Goal: Communication & Community: Answer question/provide support

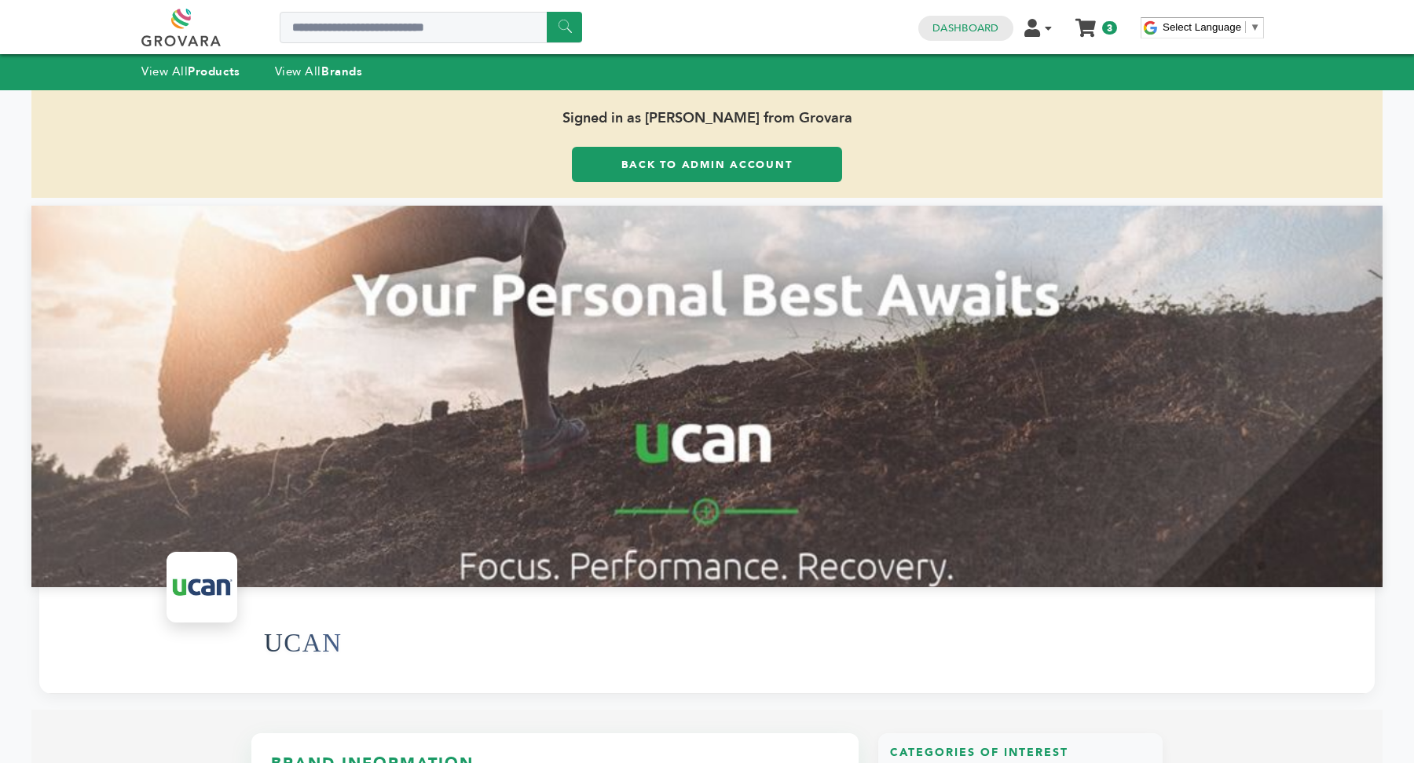
click at [780, 154] on link "Back to Admin Account" at bounding box center [707, 164] width 270 height 35
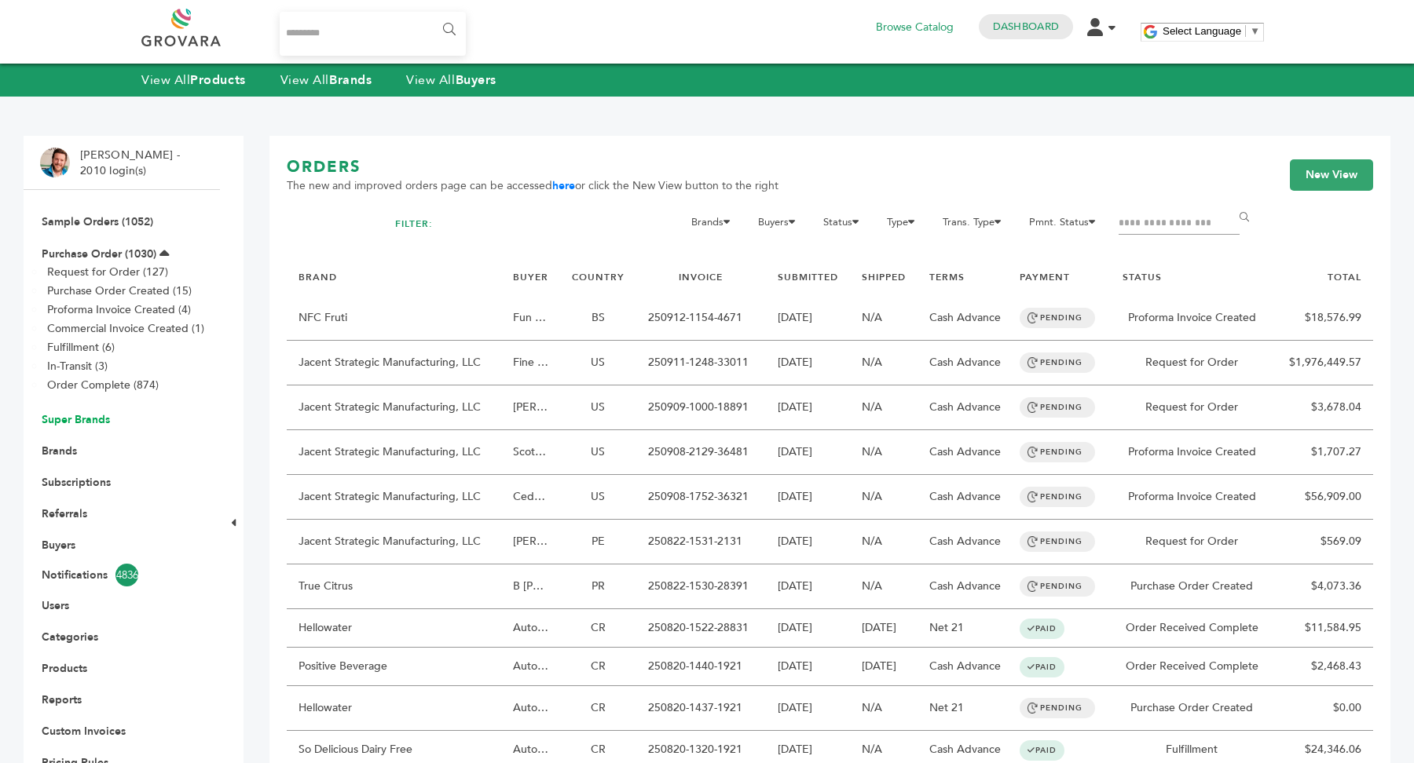
click at [86, 417] on link "Super Brands" at bounding box center [76, 419] width 68 height 15
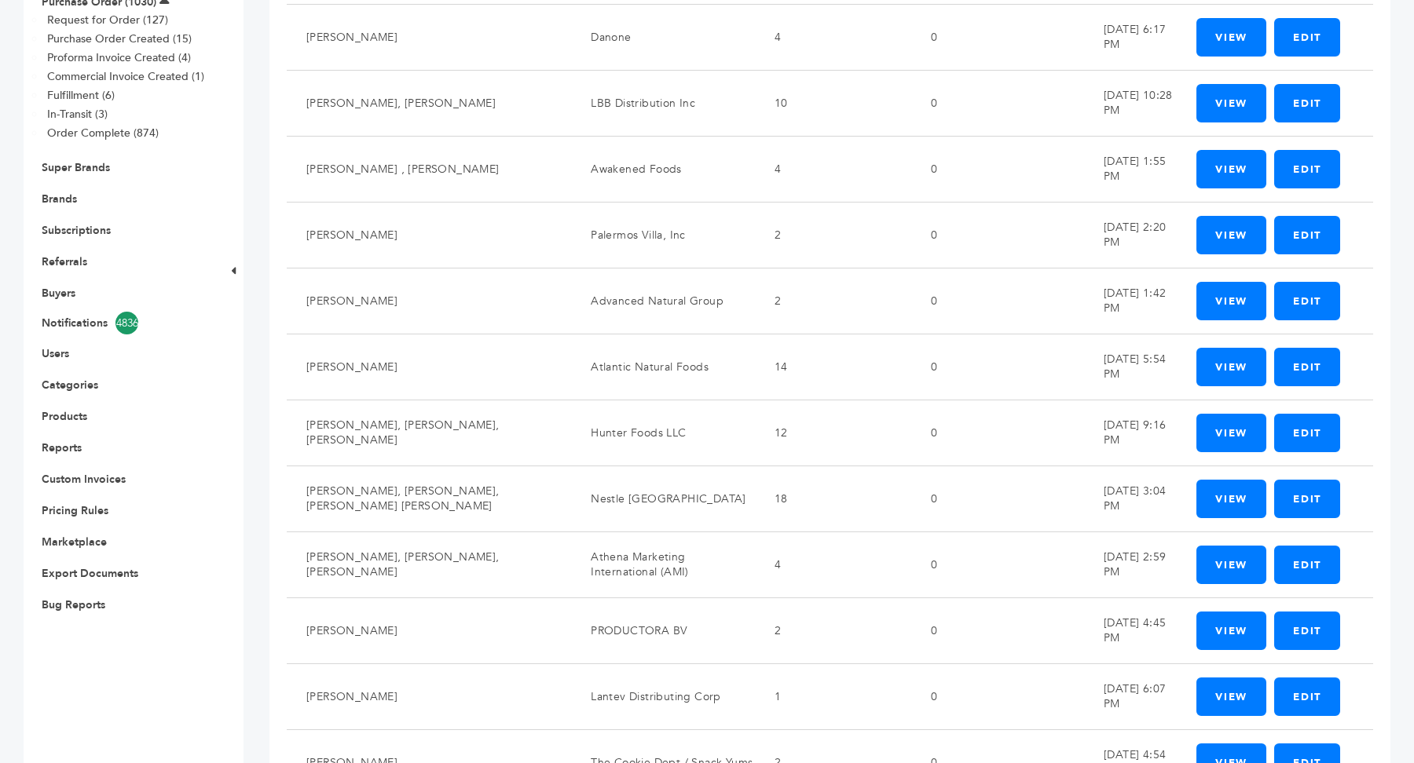
scroll to position [948, 0]
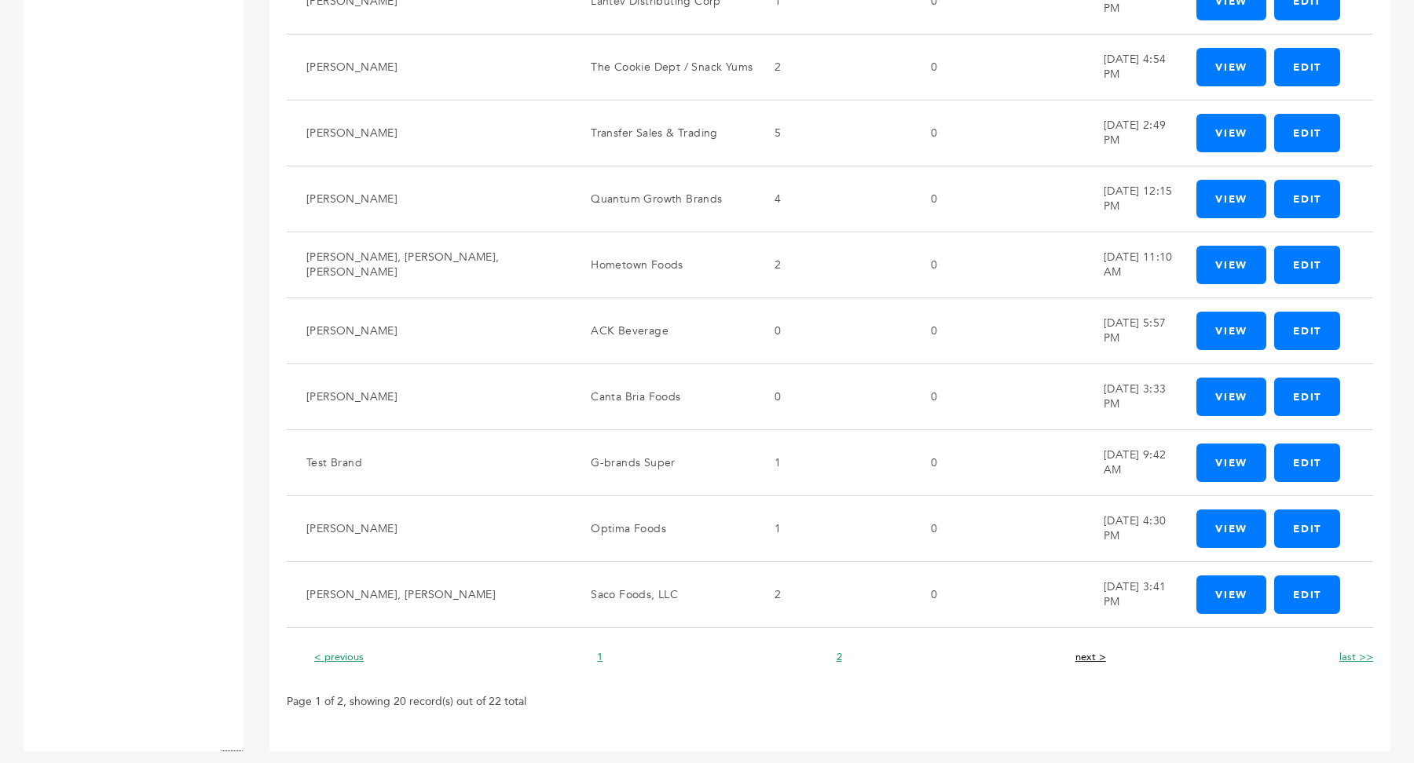
click at [1089, 651] on link "next >" at bounding box center [1090, 657] width 31 height 14
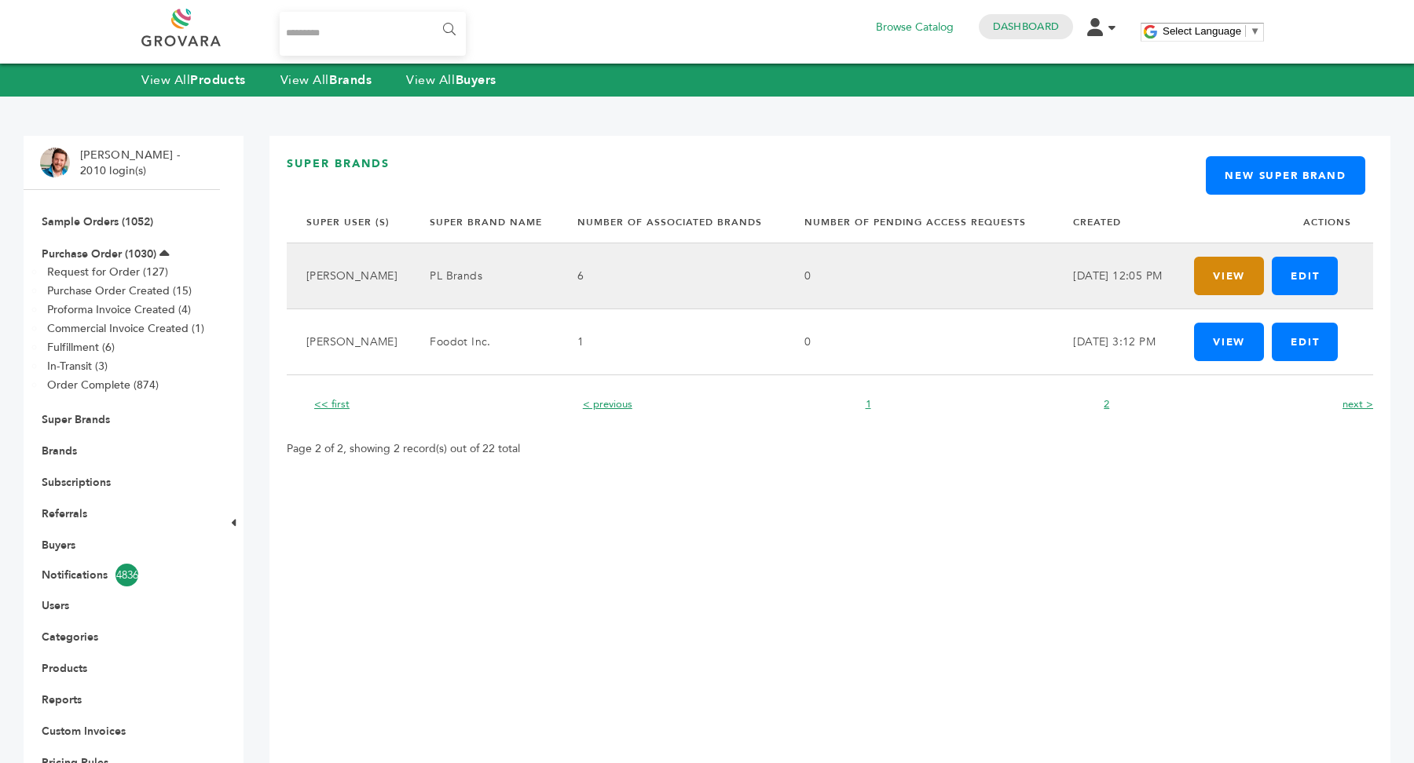
click at [1200, 276] on link "View" at bounding box center [1229, 276] width 70 height 38
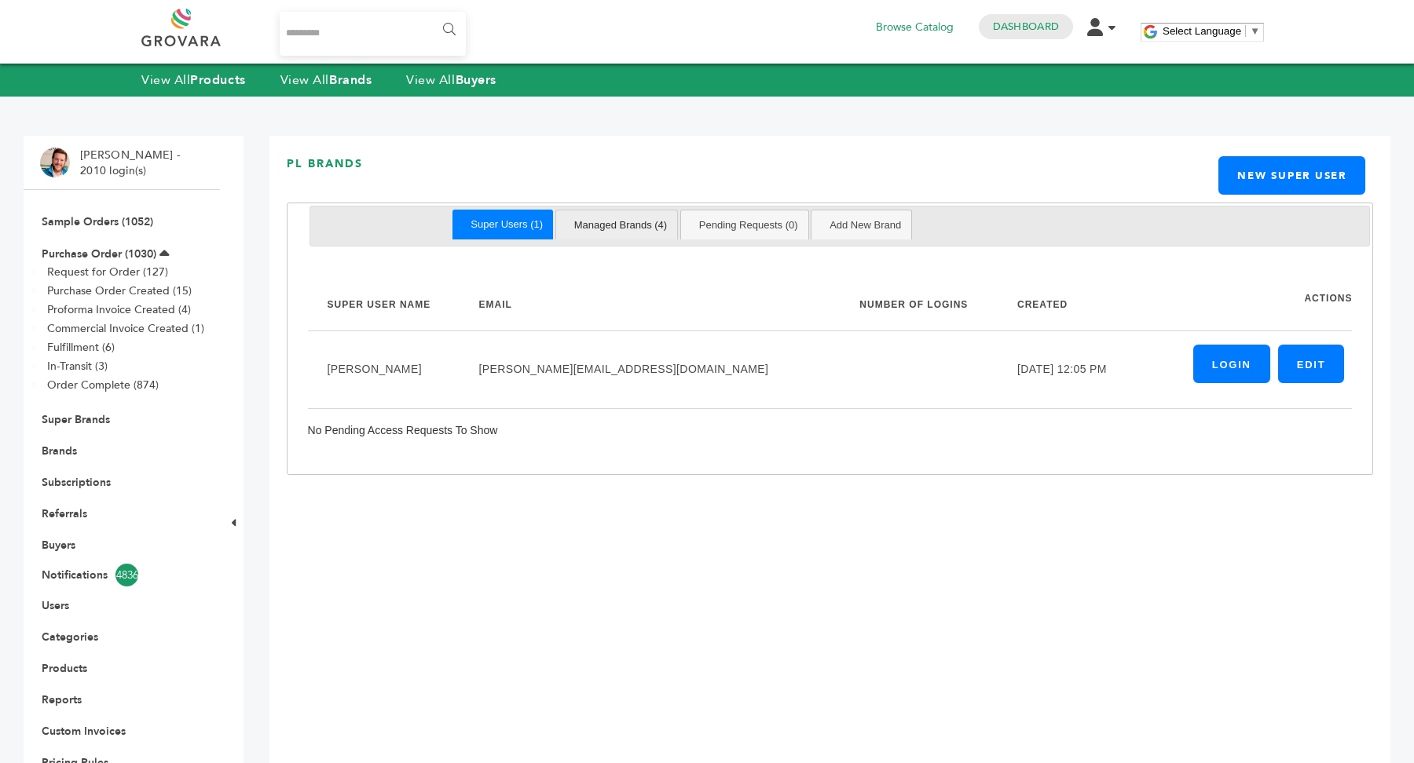
click at [644, 225] on link "Managed Brands (4)" at bounding box center [621, 225] width 114 height 29
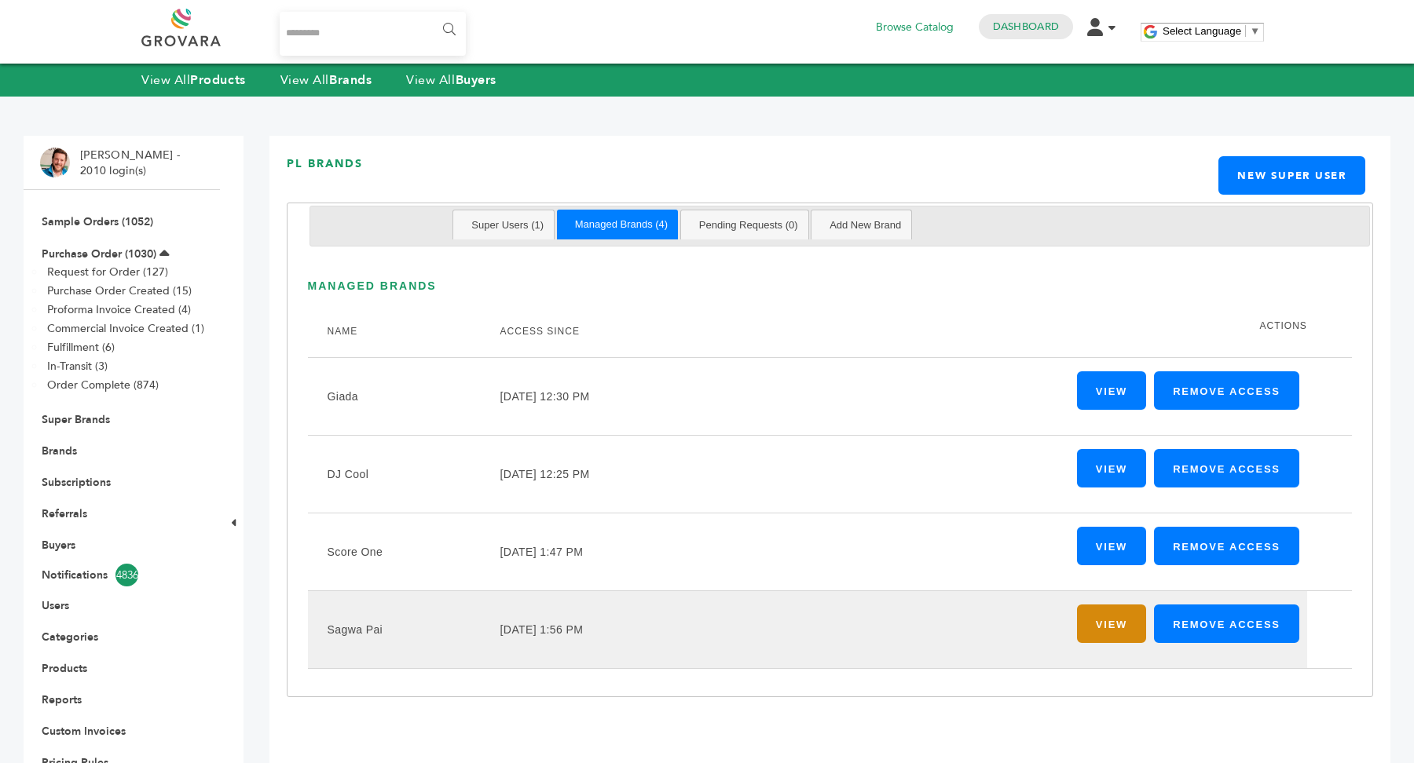
click at [1123, 632] on link "View" at bounding box center [1111, 624] width 69 height 38
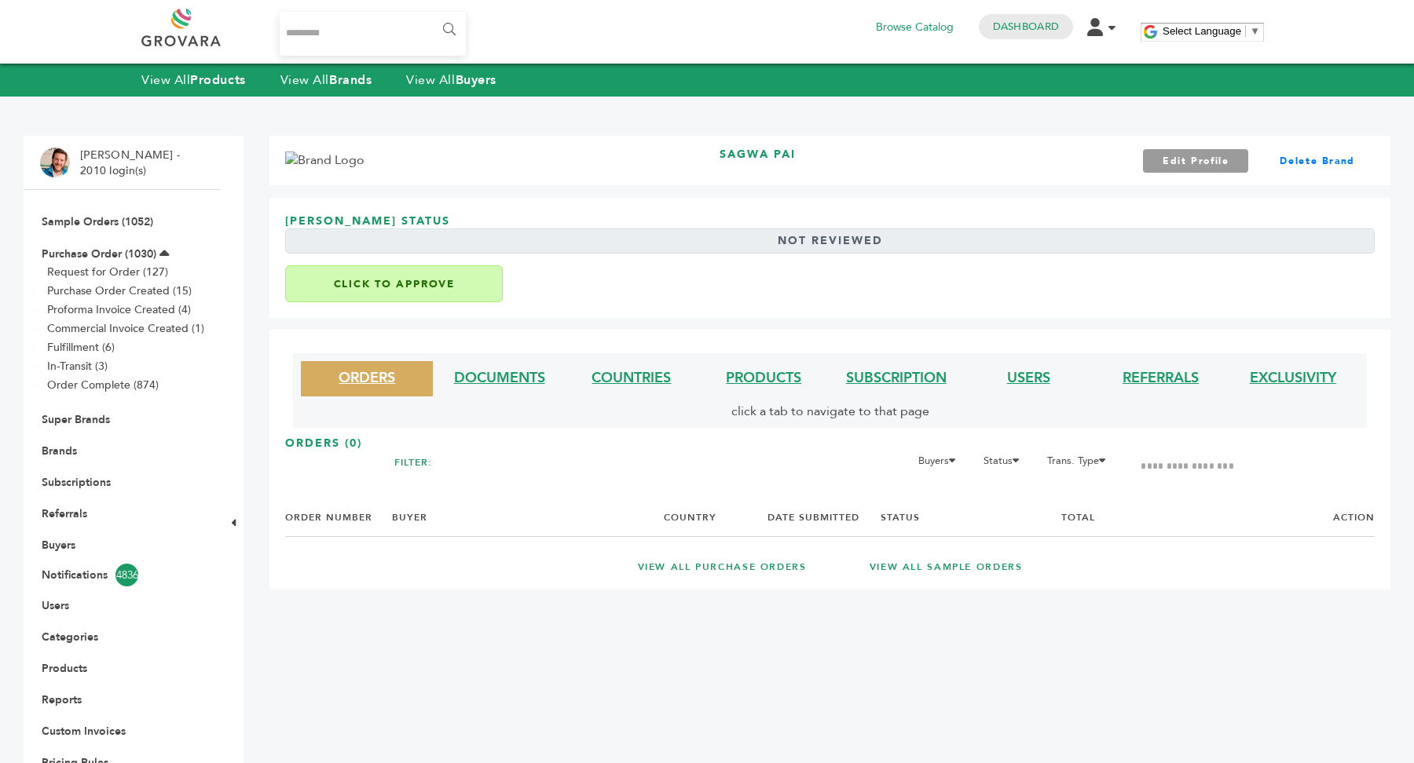
click at [484, 291] on button "Click to Approve" at bounding box center [394, 283] width 218 height 37
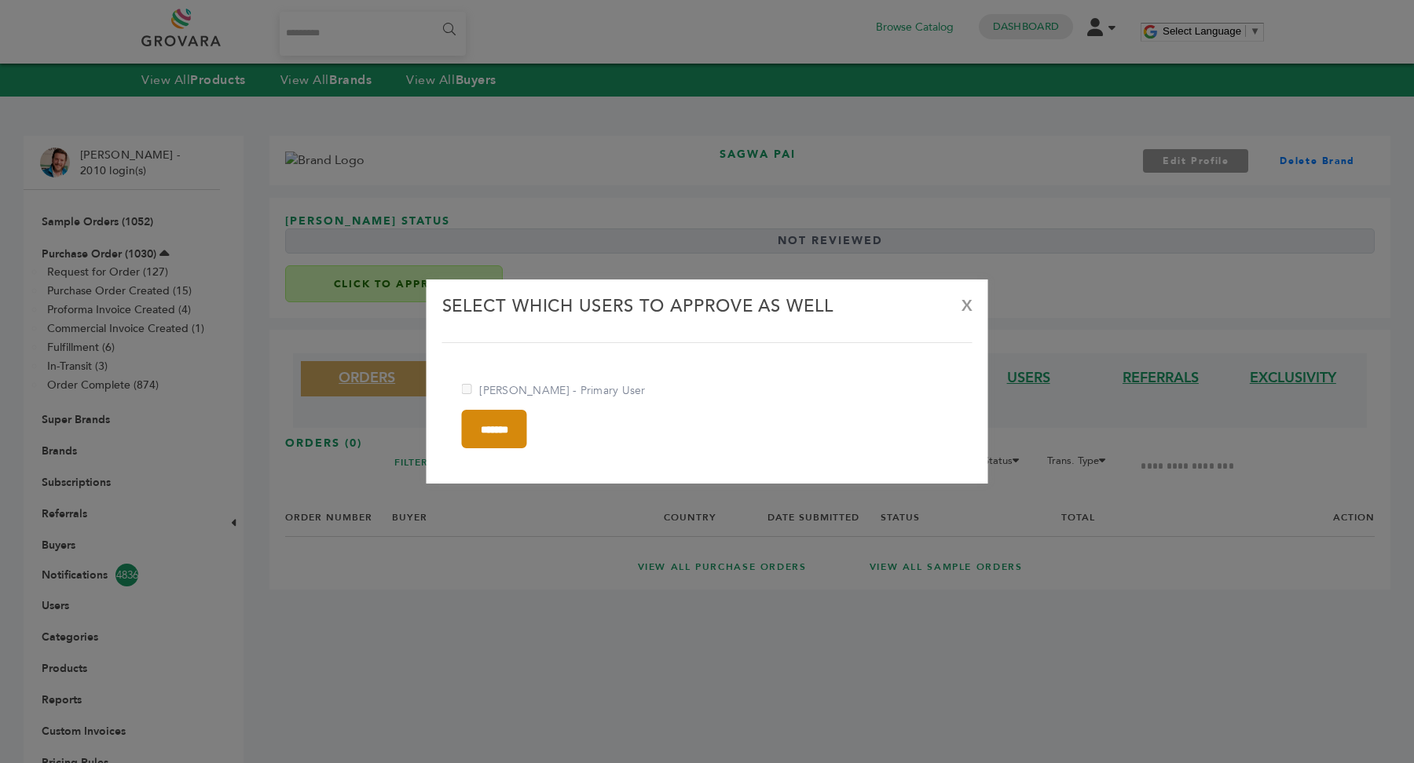
click at [511, 427] on input "*******" at bounding box center [494, 429] width 65 height 38
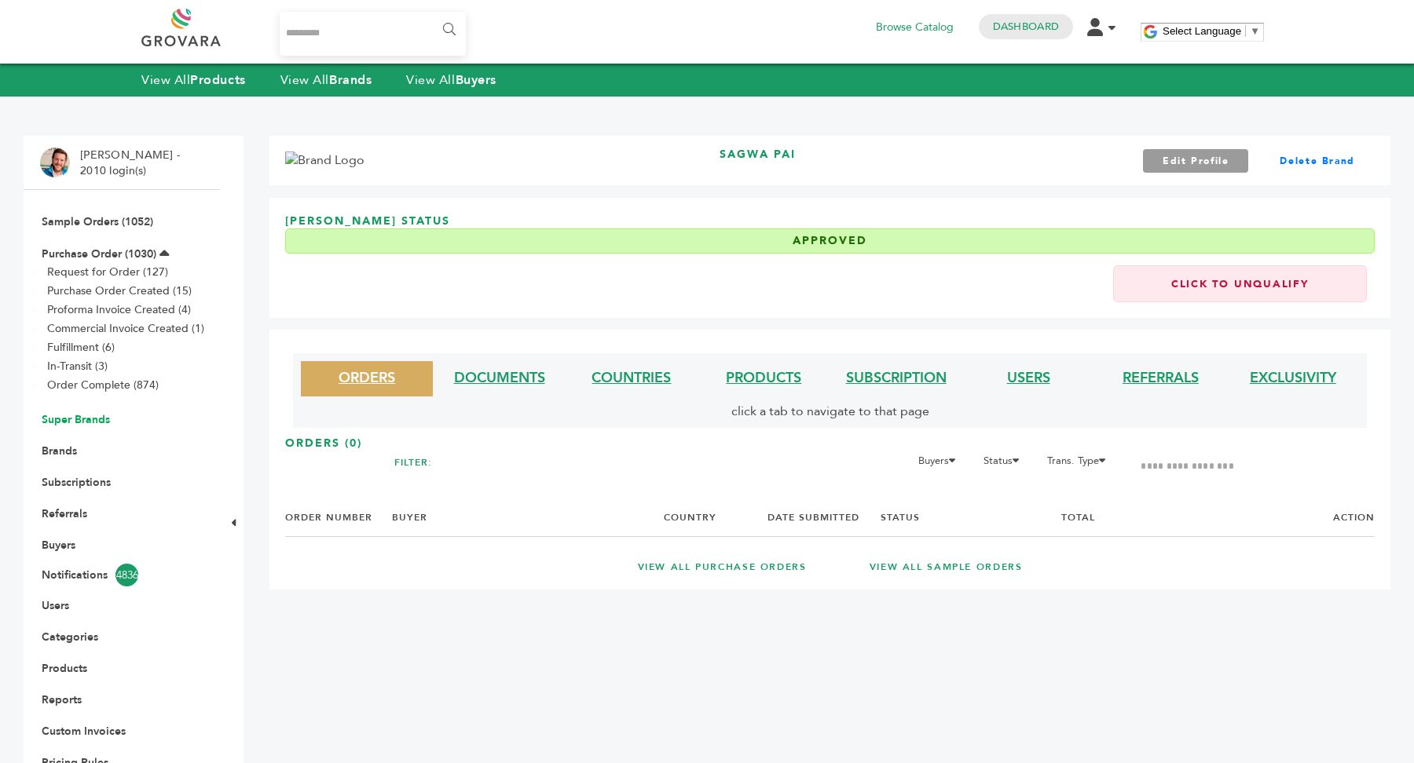
click at [75, 418] on link "Super Brands" at bounding box center [76, 419] width 68 height 15
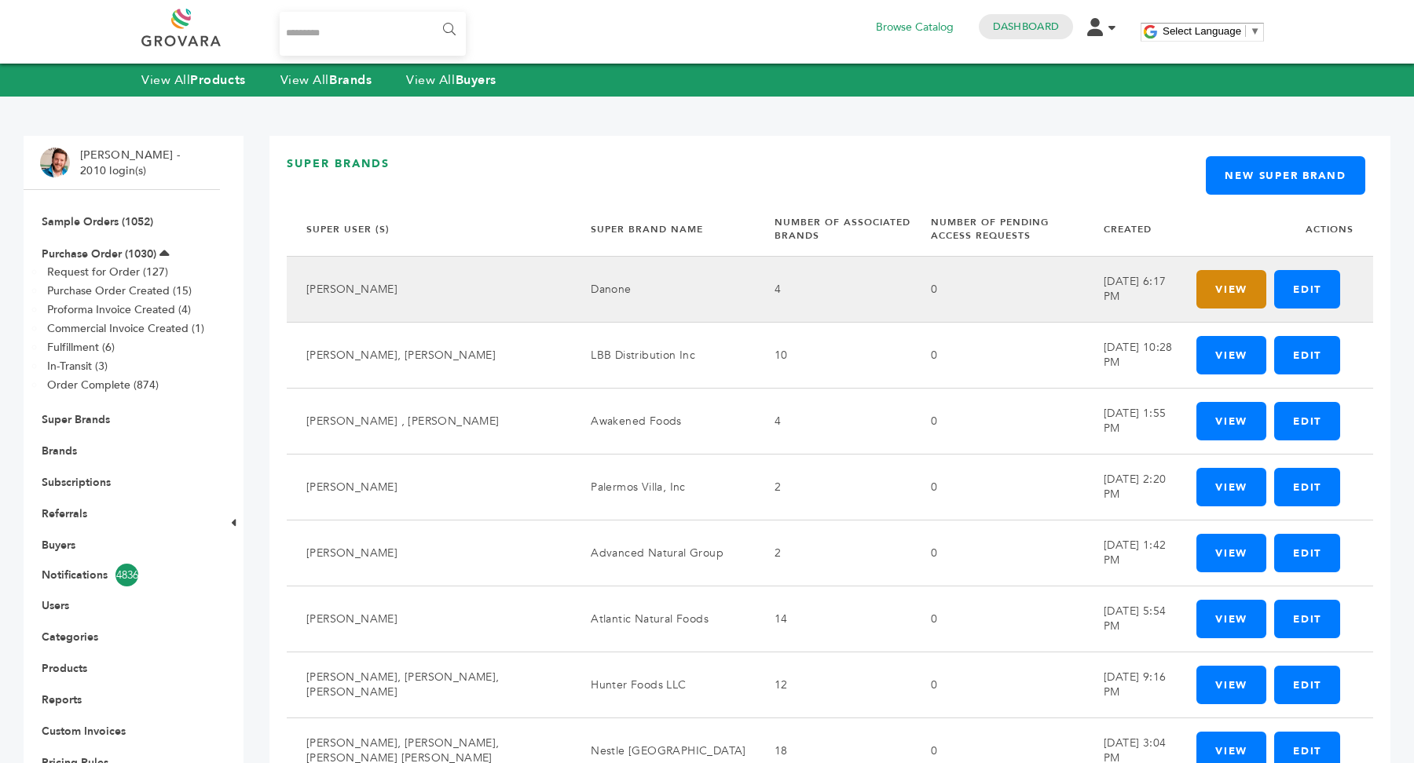
click at [1235, 302] on link "View" at bounding box center [1231, 289] width 70 height 38
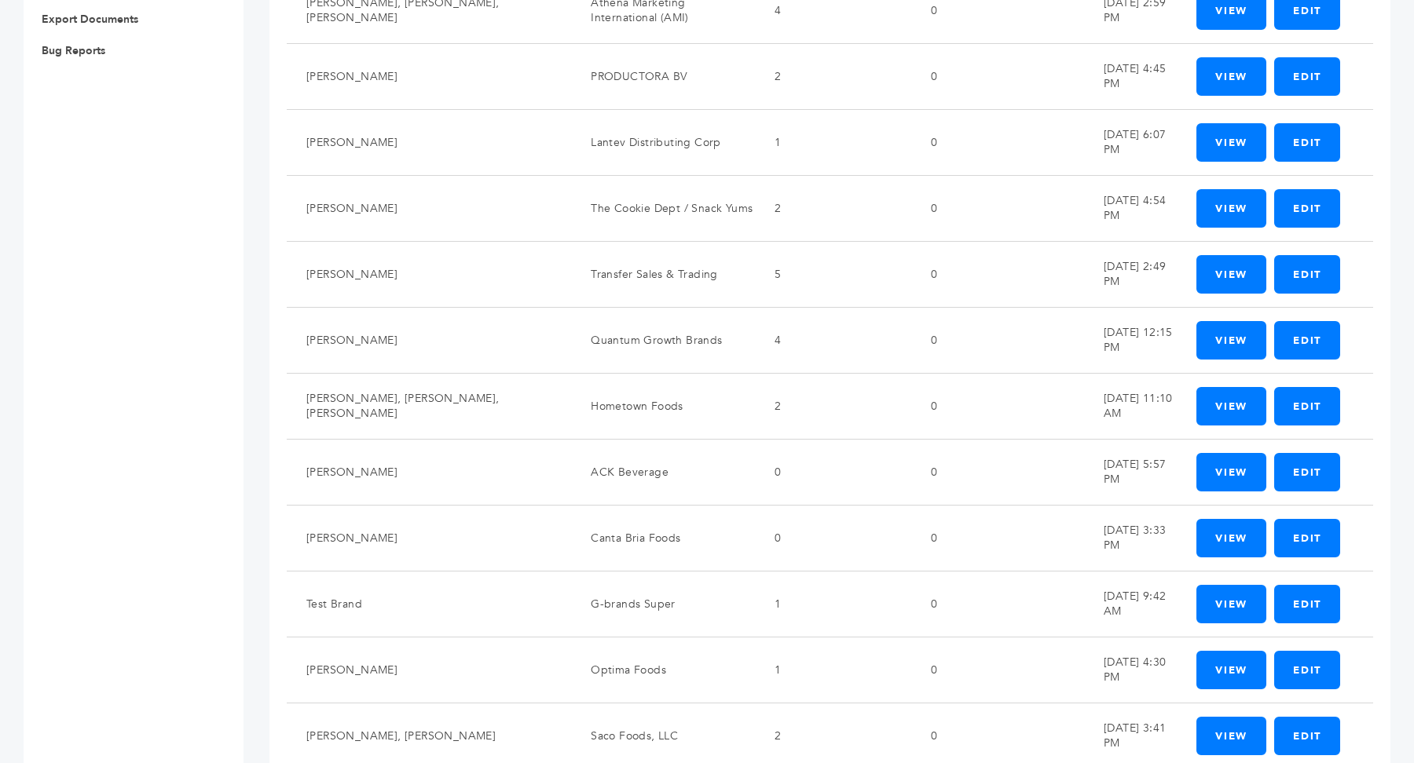
scroll to position [948, 0]
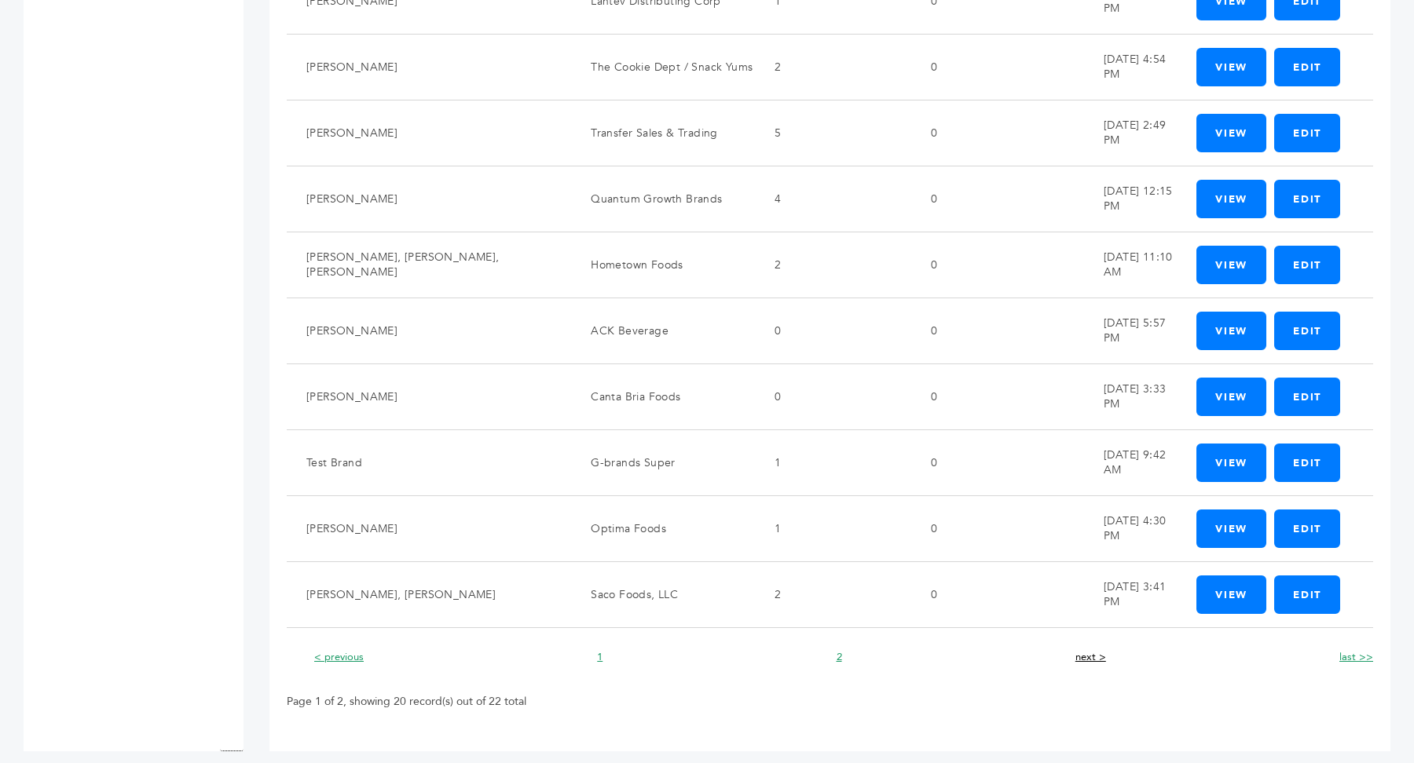
click at [1078, 650] on link "next >" at bounding box center [1090, 657] width 31 height 14
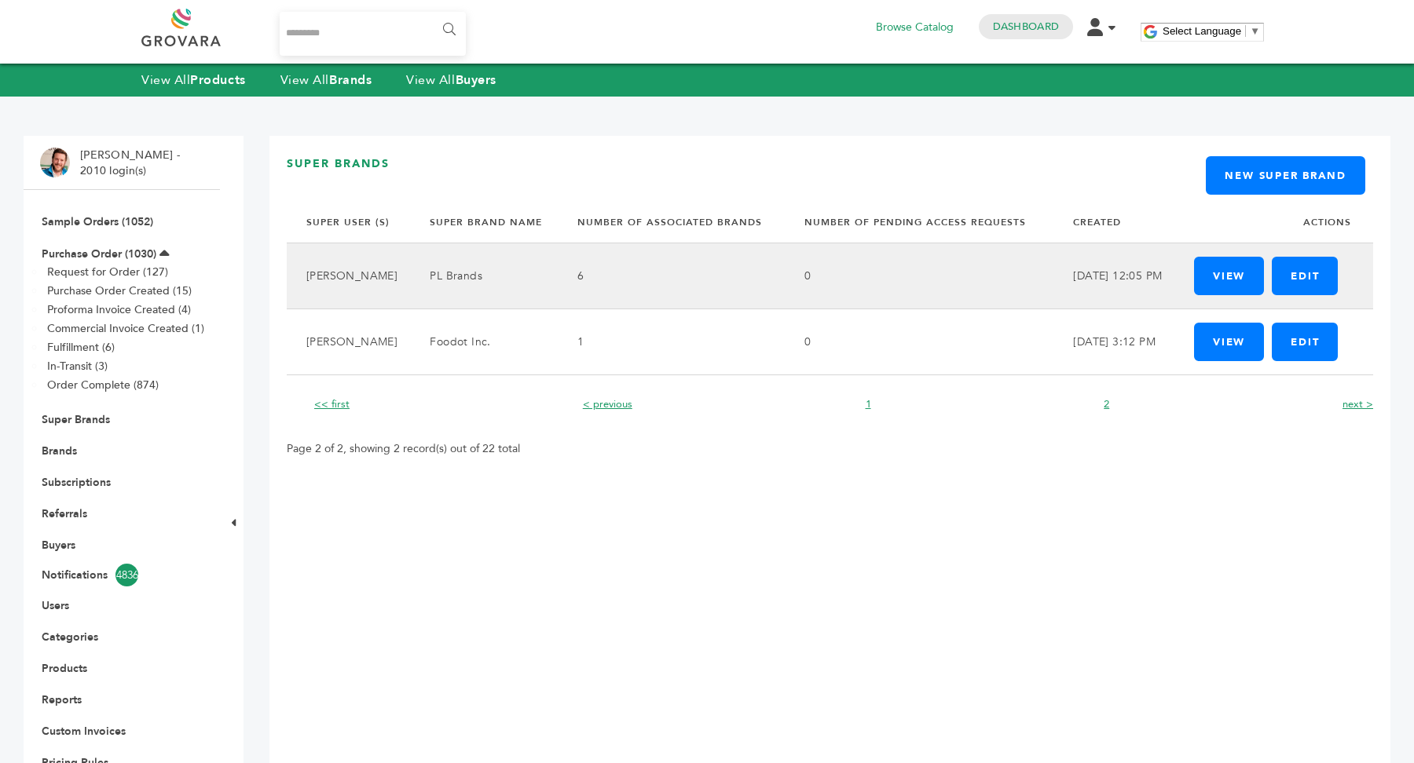
click at [639, 273] on td "6" at bounding box center [672, 276] width 228 height 66
click at [1206, 278] on link "View" at bounding box center [1229, 276] width 70 height 38
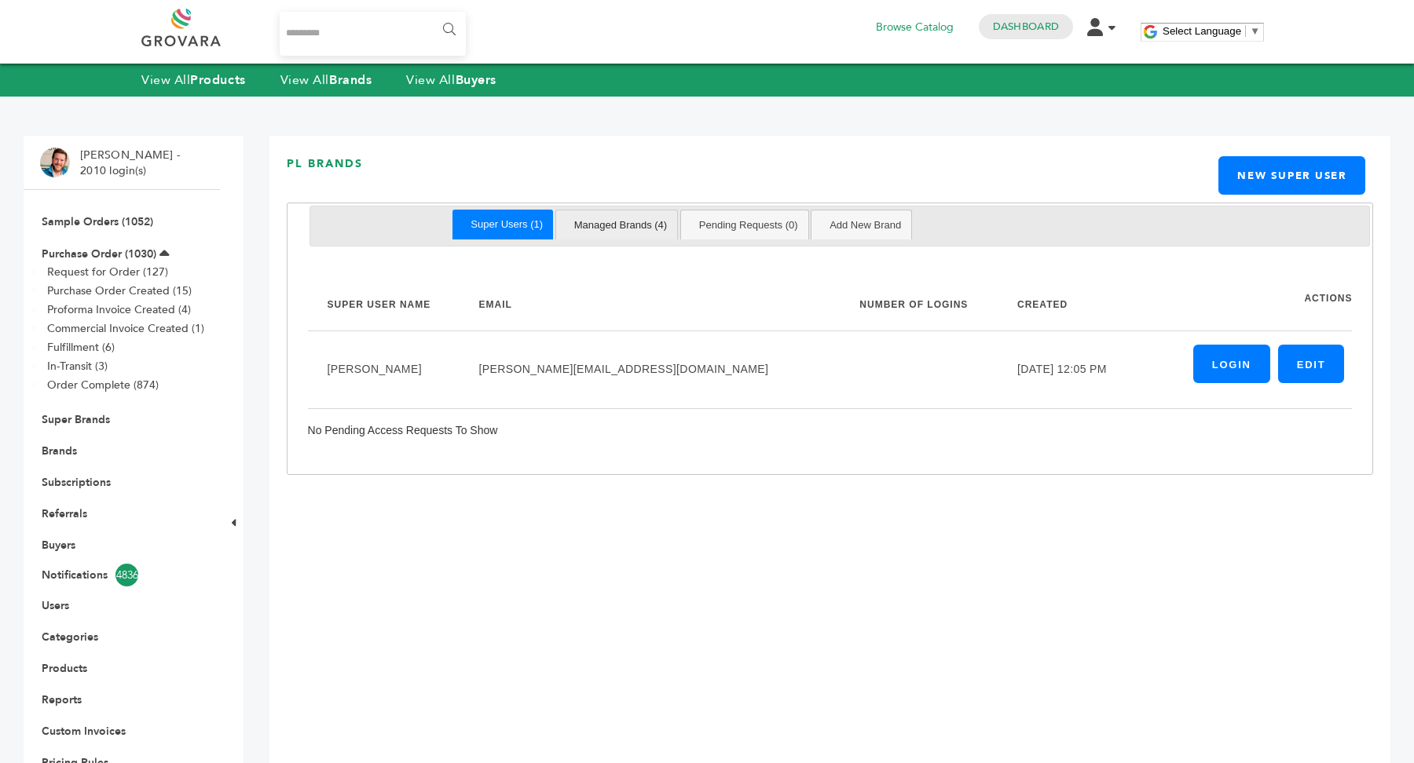
click at [597, 222] on link "Managed Brands (4)" at bounding box center [621, 225] width 114 height 29
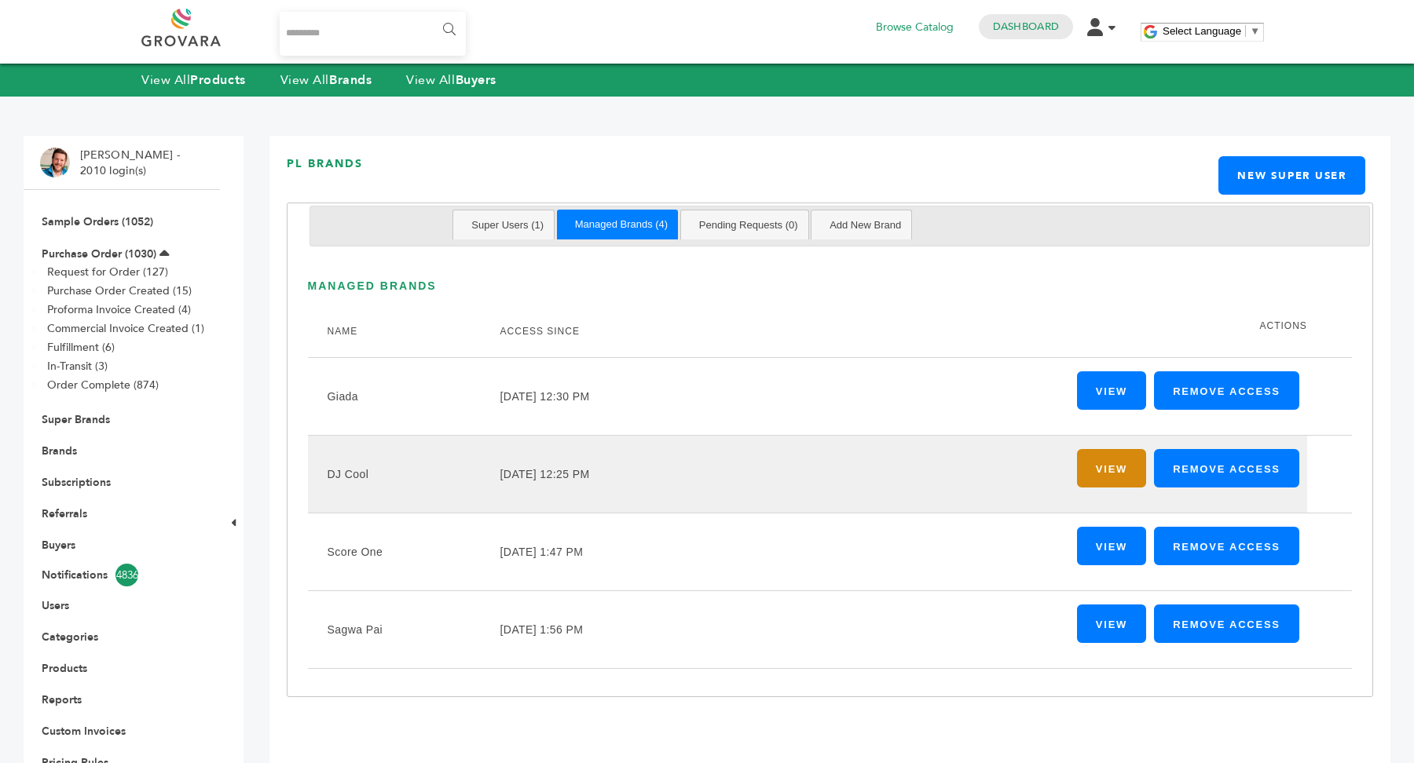
click at [1101, 472] on link "View" at bounding box center [1111, 468] width 69 height 38
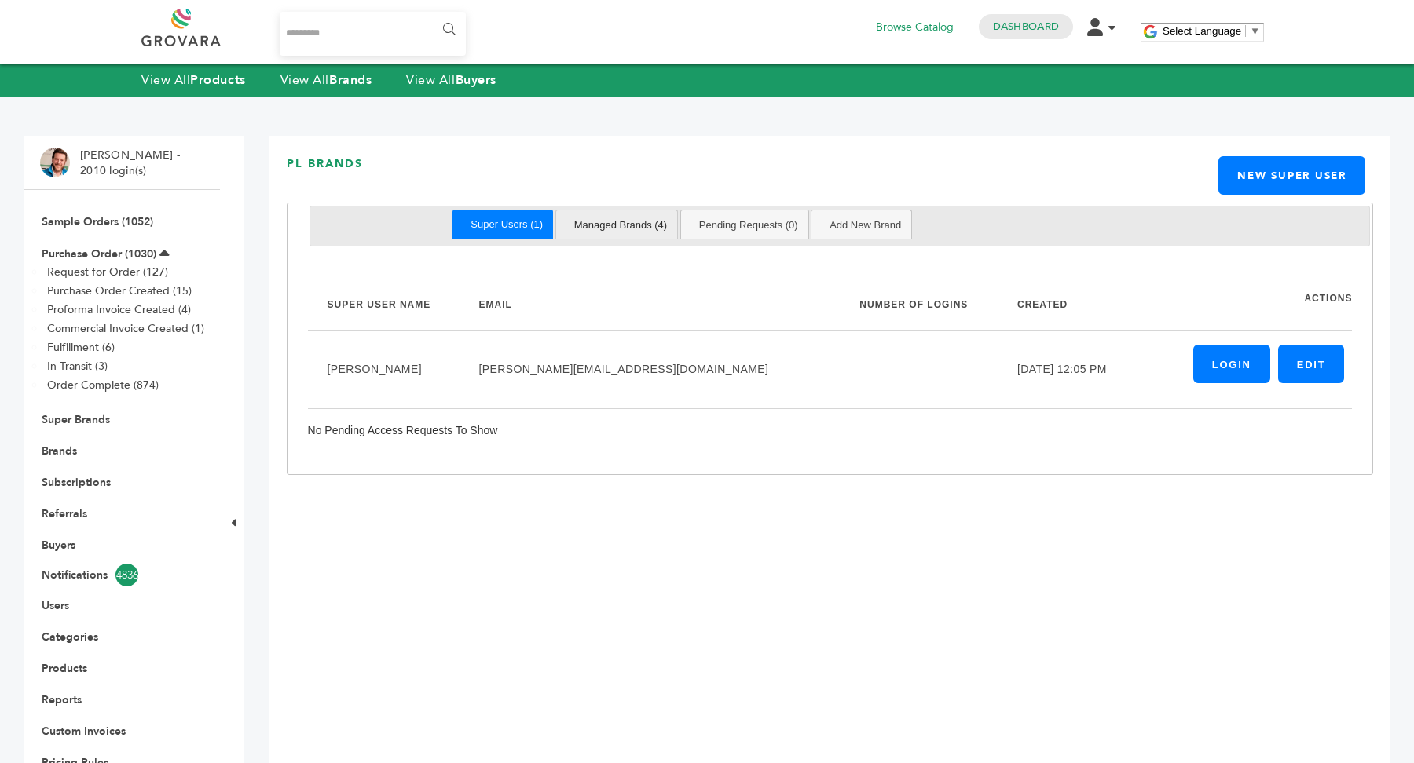
click at [651, 229] on link "Managed Brands (4)" at bounding box center [621, 225] width 114 height 29
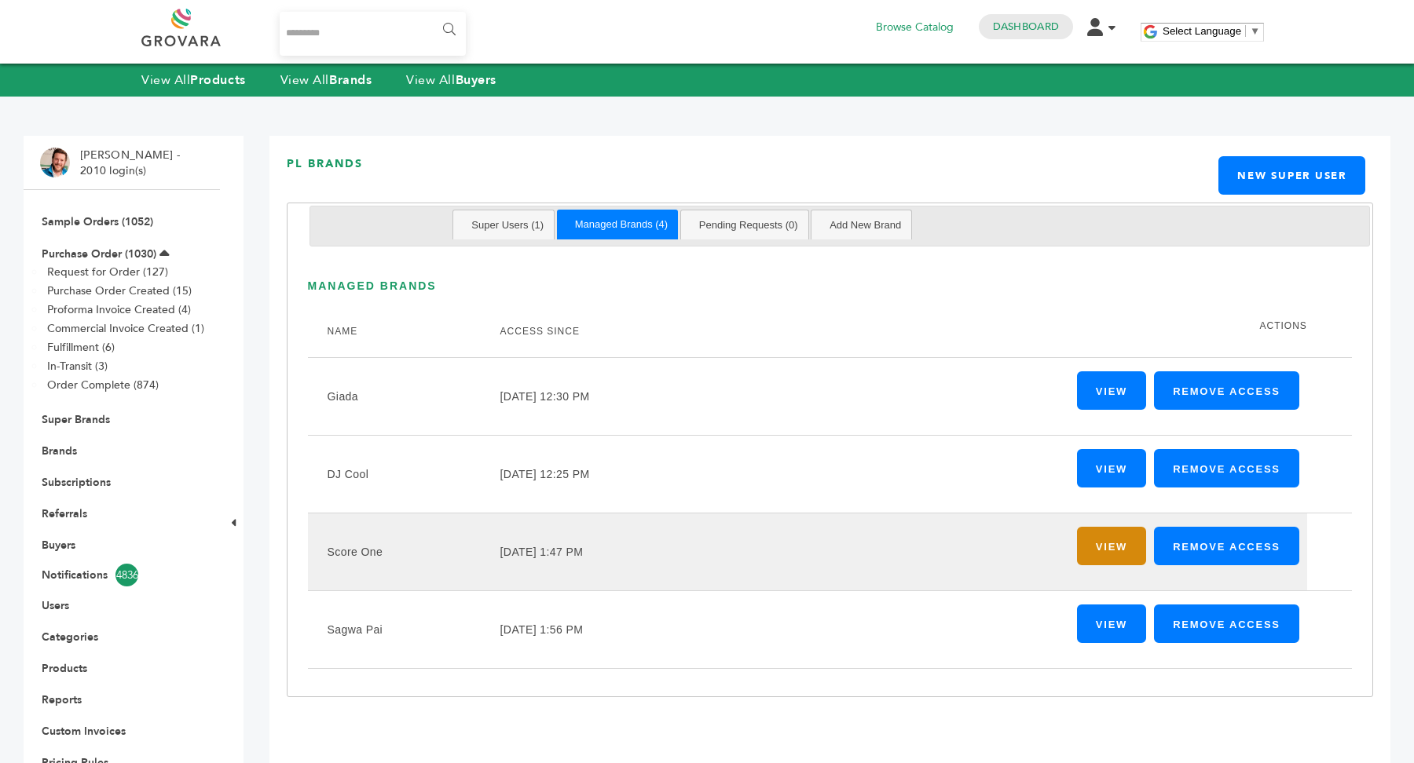
click at [1111, 540] on link "View" at bounding box center [1111, 546] width 69 height 38
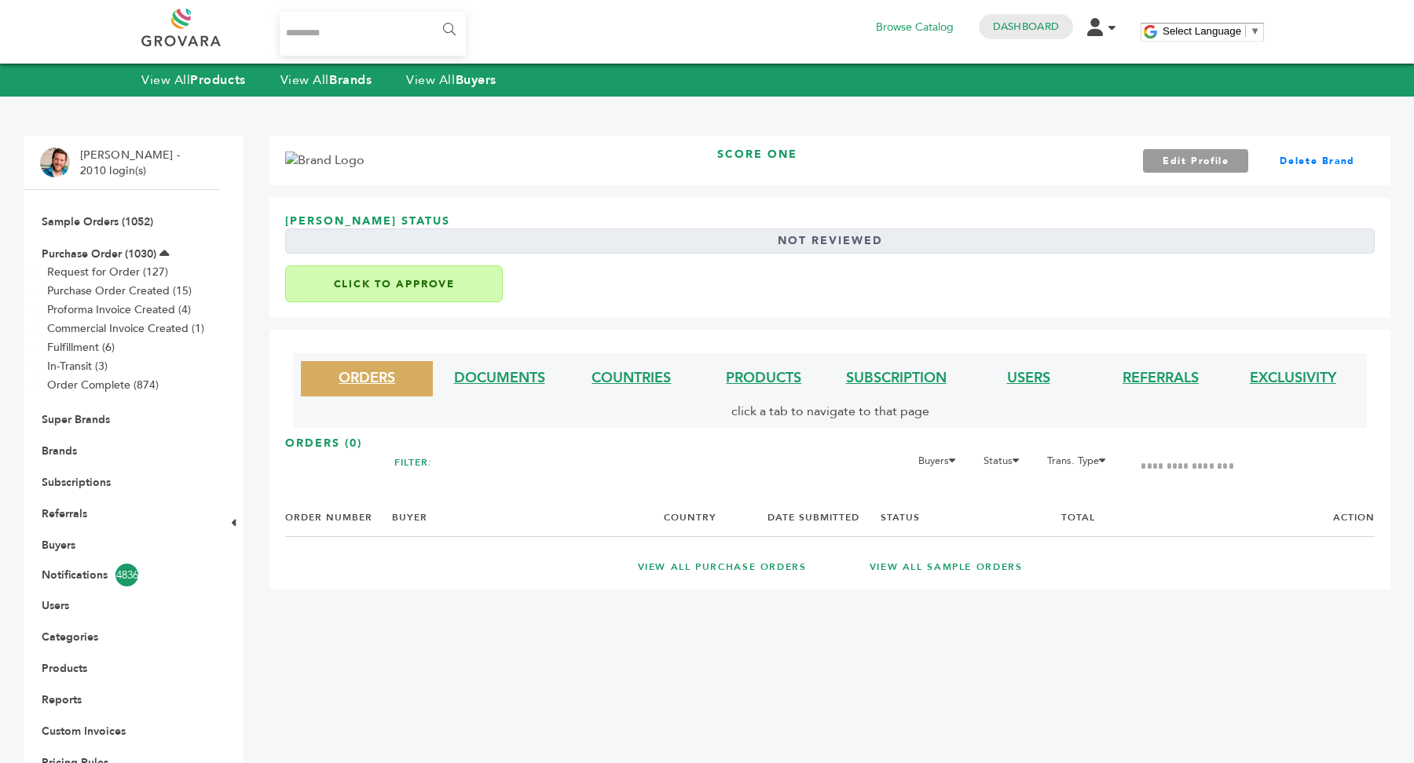
click at [430, 280] on button "Click to Approve" at bounding box center [394, 283] width 218 height 37
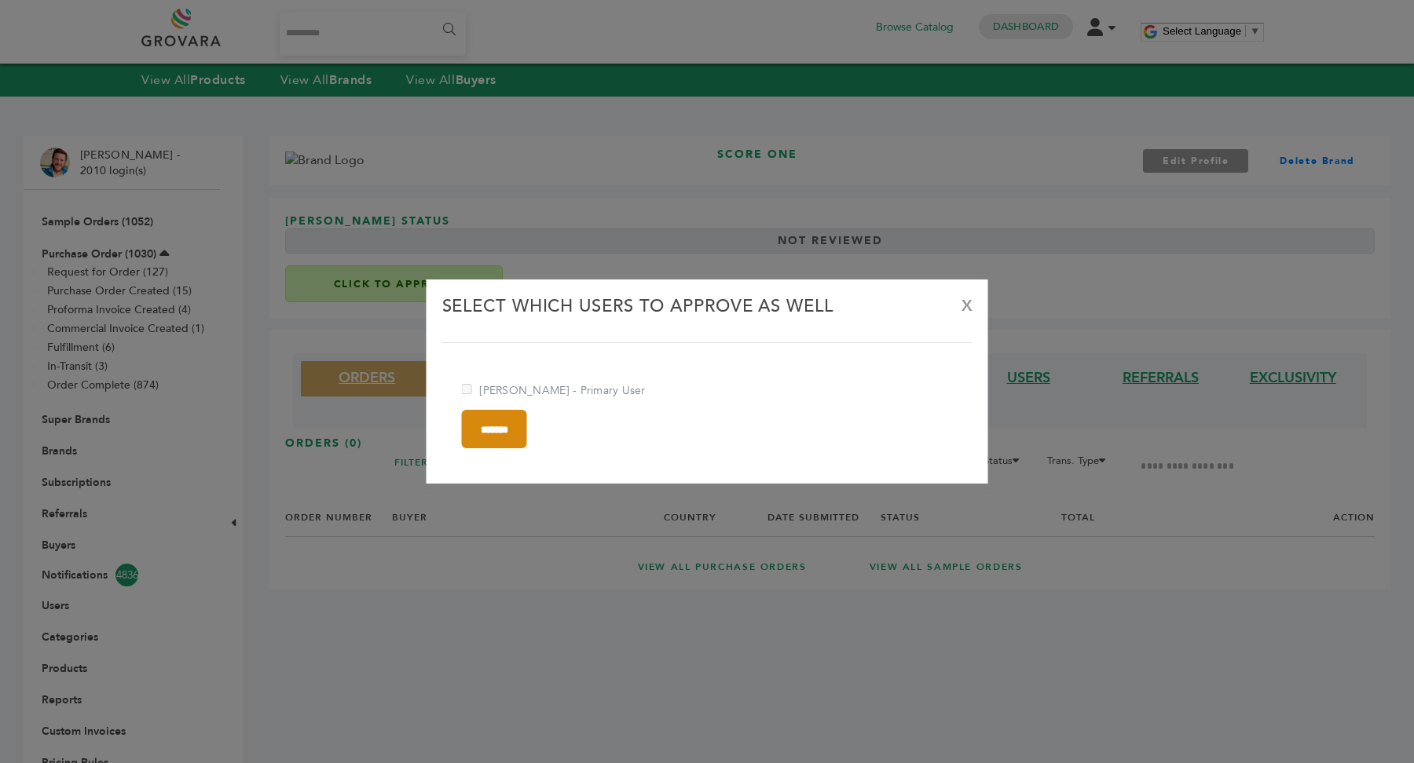
click at [527, 430] on input "*******" at bounding box center [494, 429] width 65 height 38
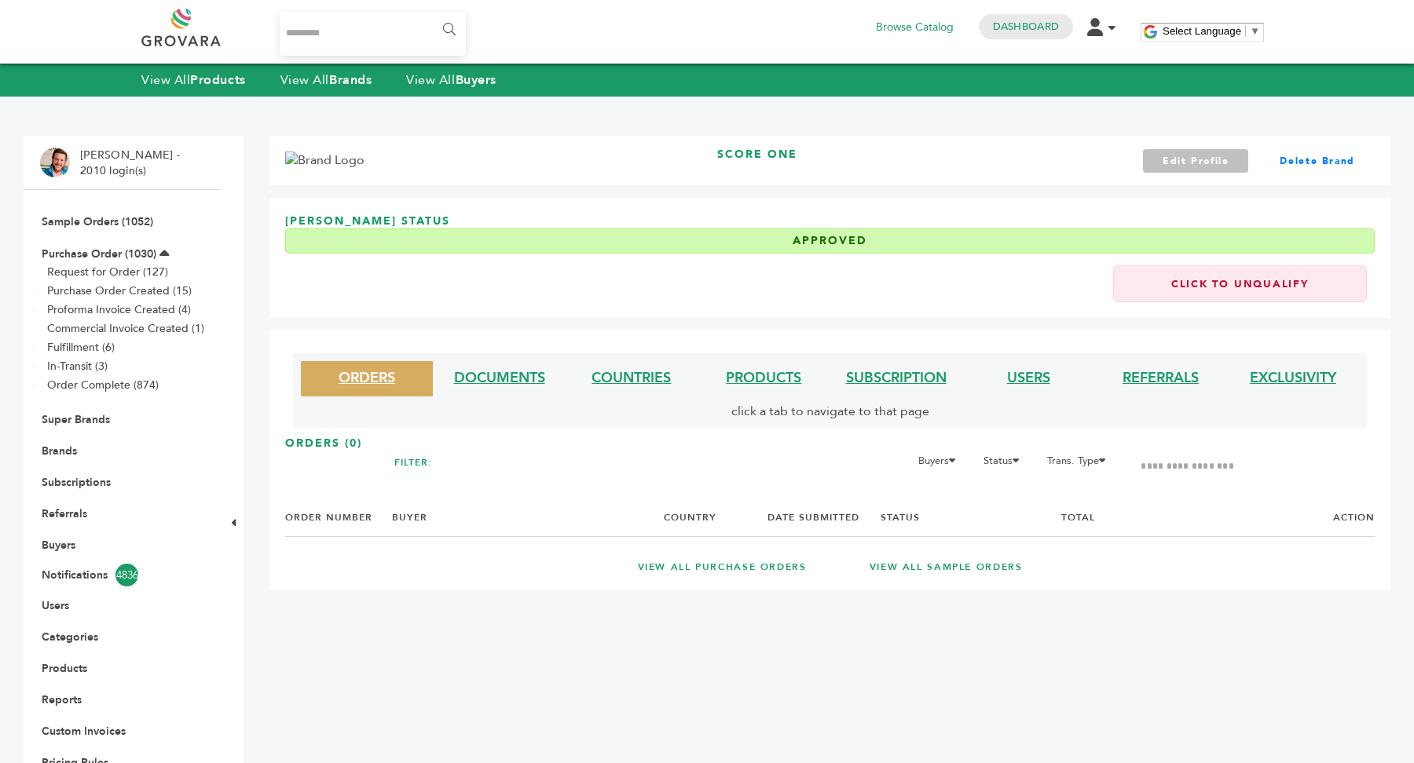
click at [1193, 153] on link "Edit Profile" at bounding box center [1196, 161] width 106 height 24
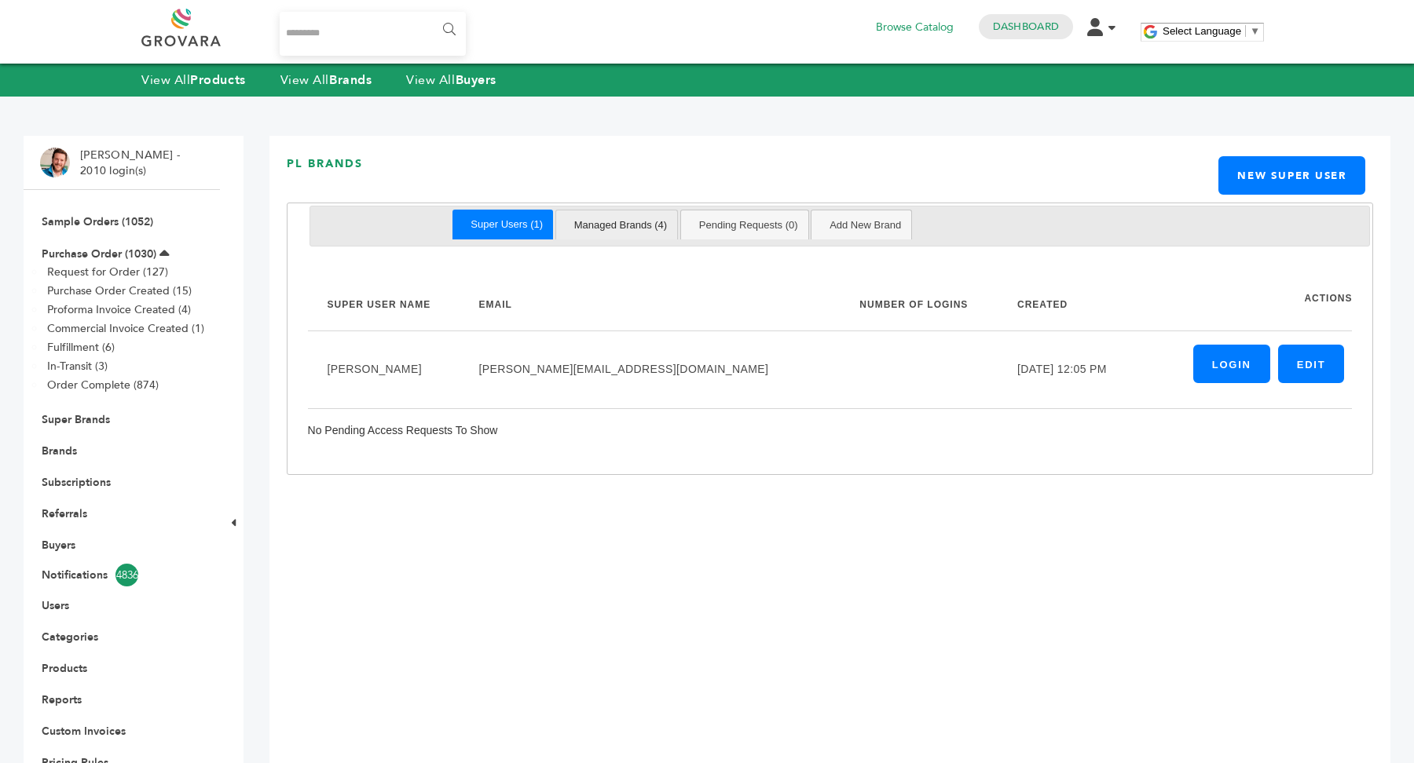
click at [624, 225] on link "Managed Brands (4)" at bounding box center [621, 225] width 114 height 29
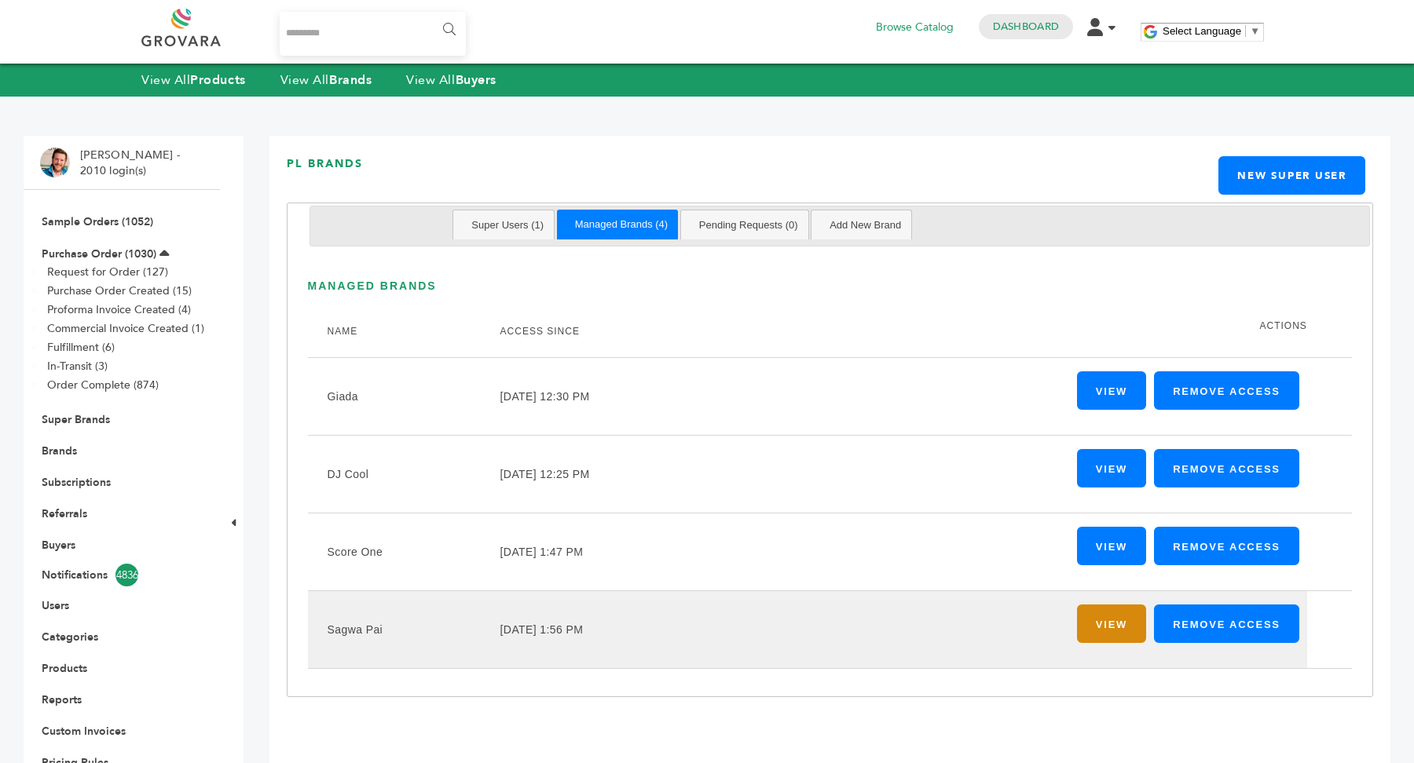
click at [1128, 628] on link "View" at bounding box center [1111, 624] width 69 height 38
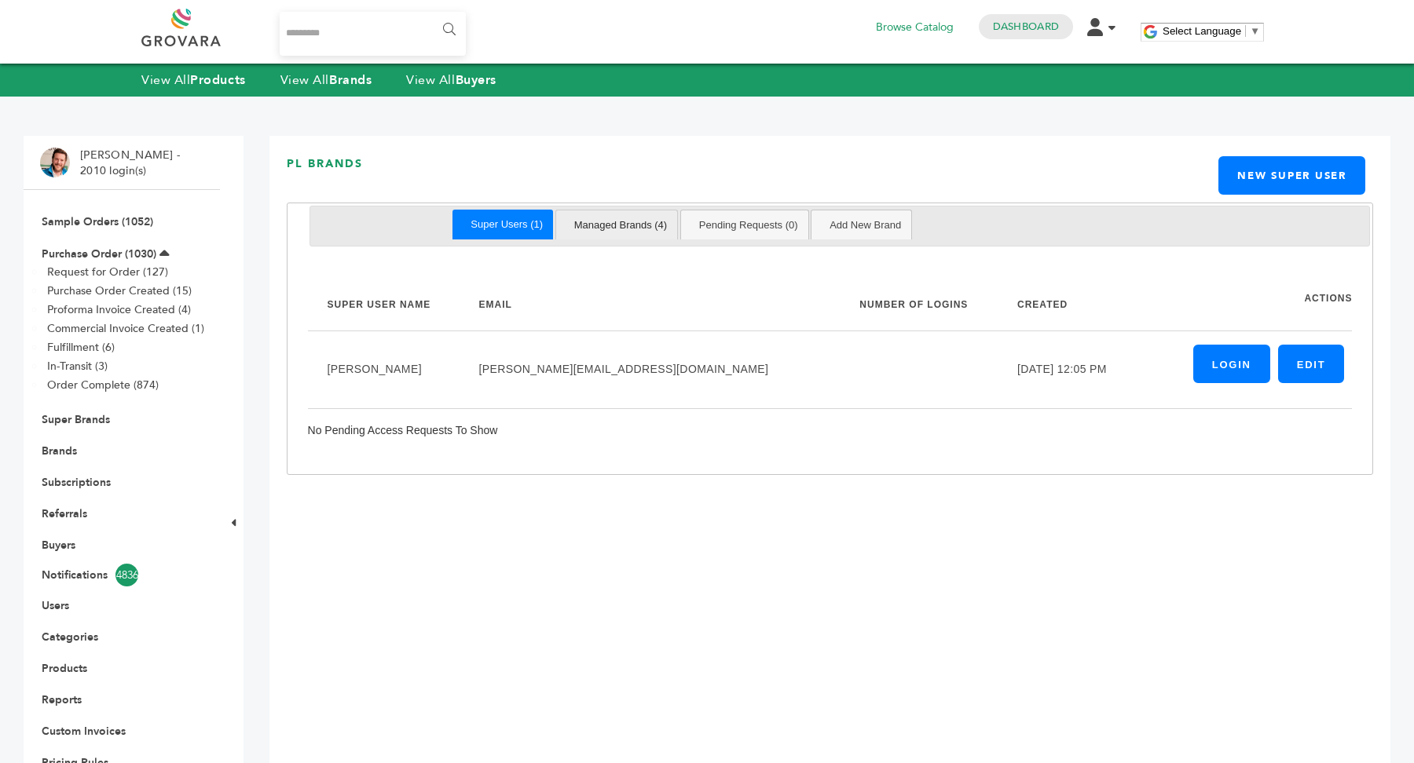
click at [638, 219] on link "Managed Brands (4)" at bounding box center [621, 225] width 114 height 29
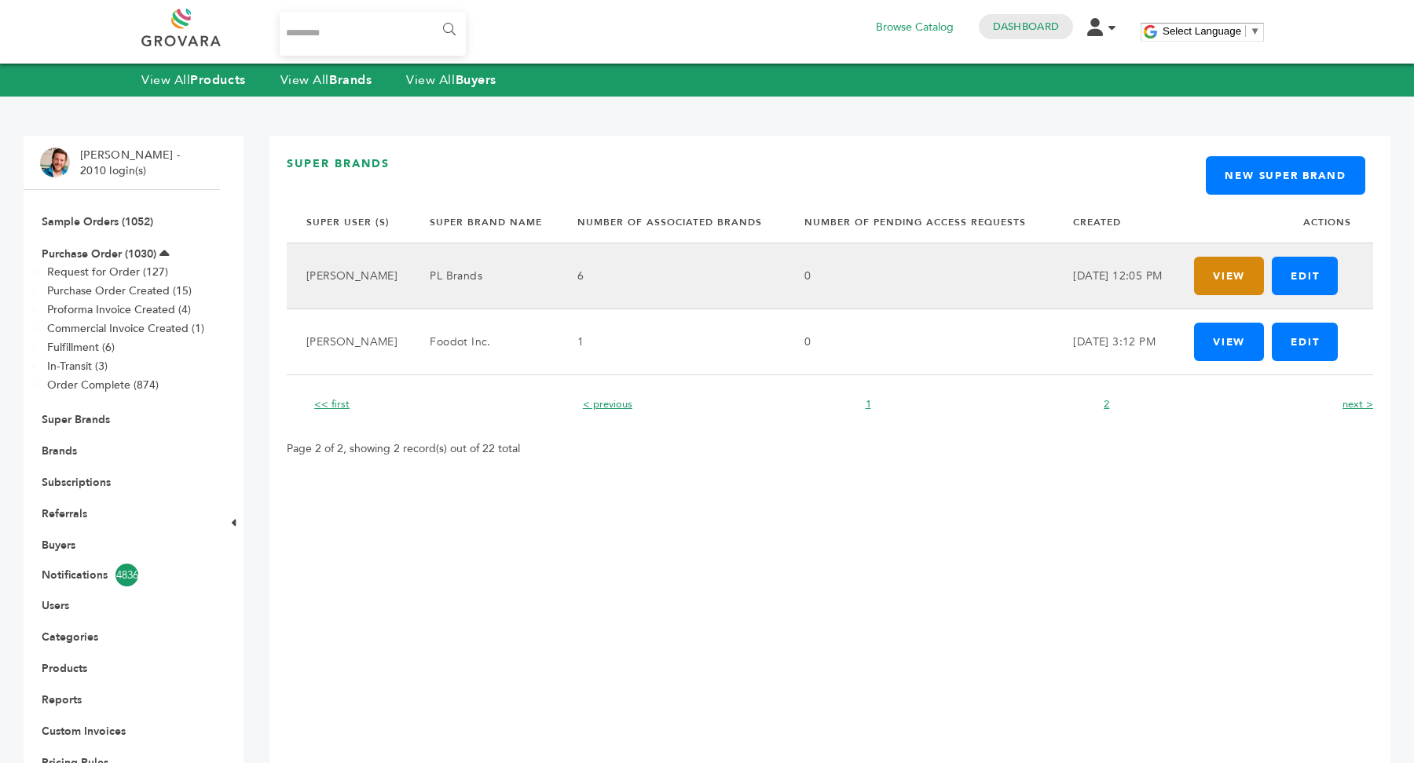
click at [1222, 272] on link "View" at bounding box center [1229, 276] width 70 height 38
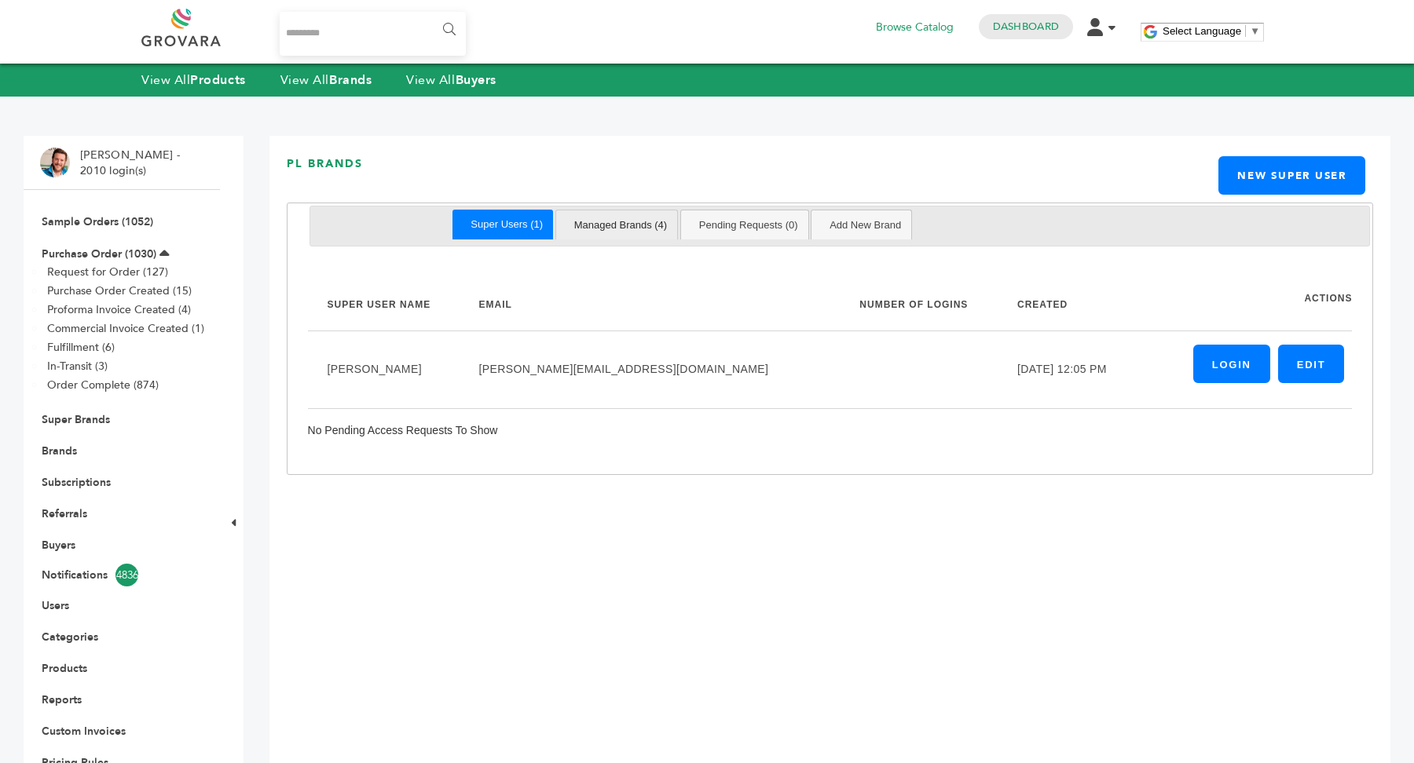
click at [628, 229] on link "Managed Brands (4)" at bounding box center [621, 225] width 114 height 29
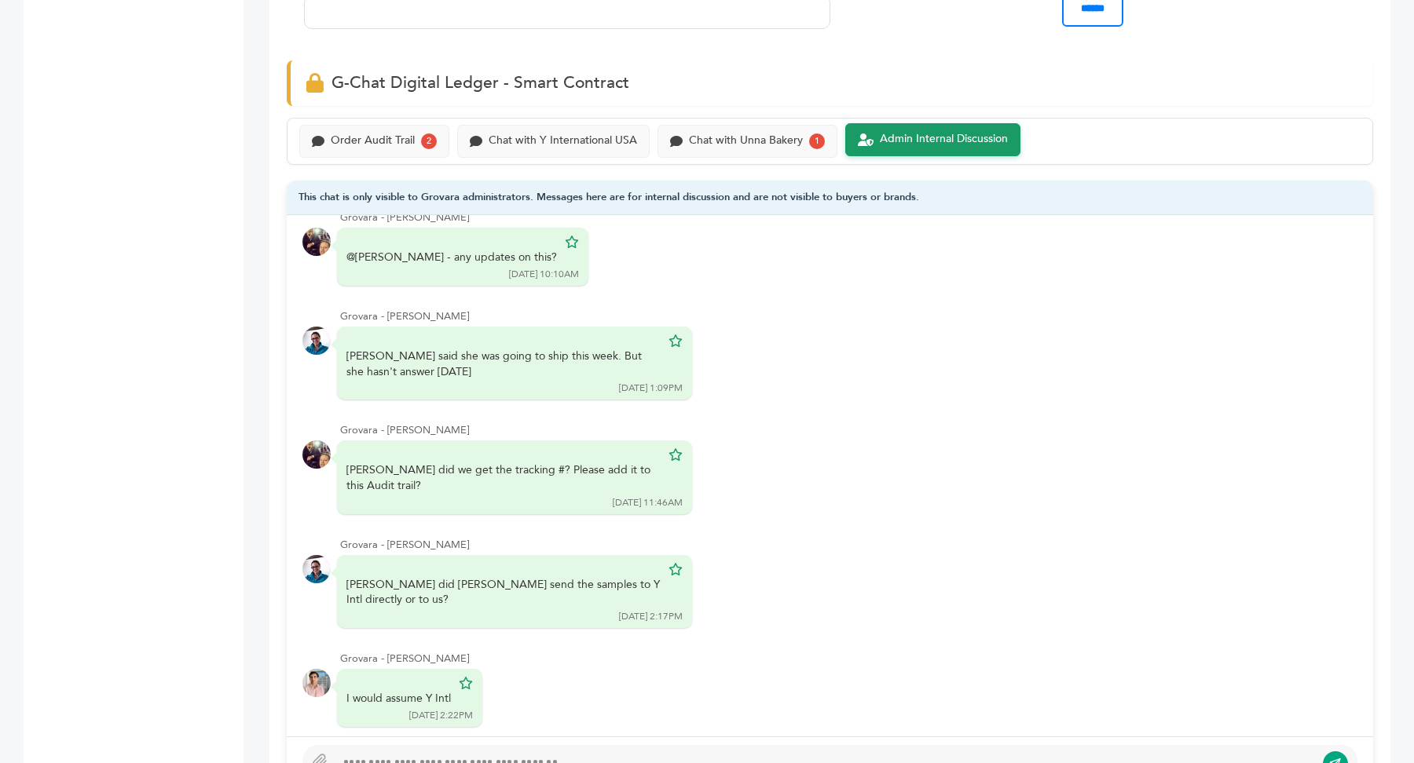
scroll to position [965, 0]
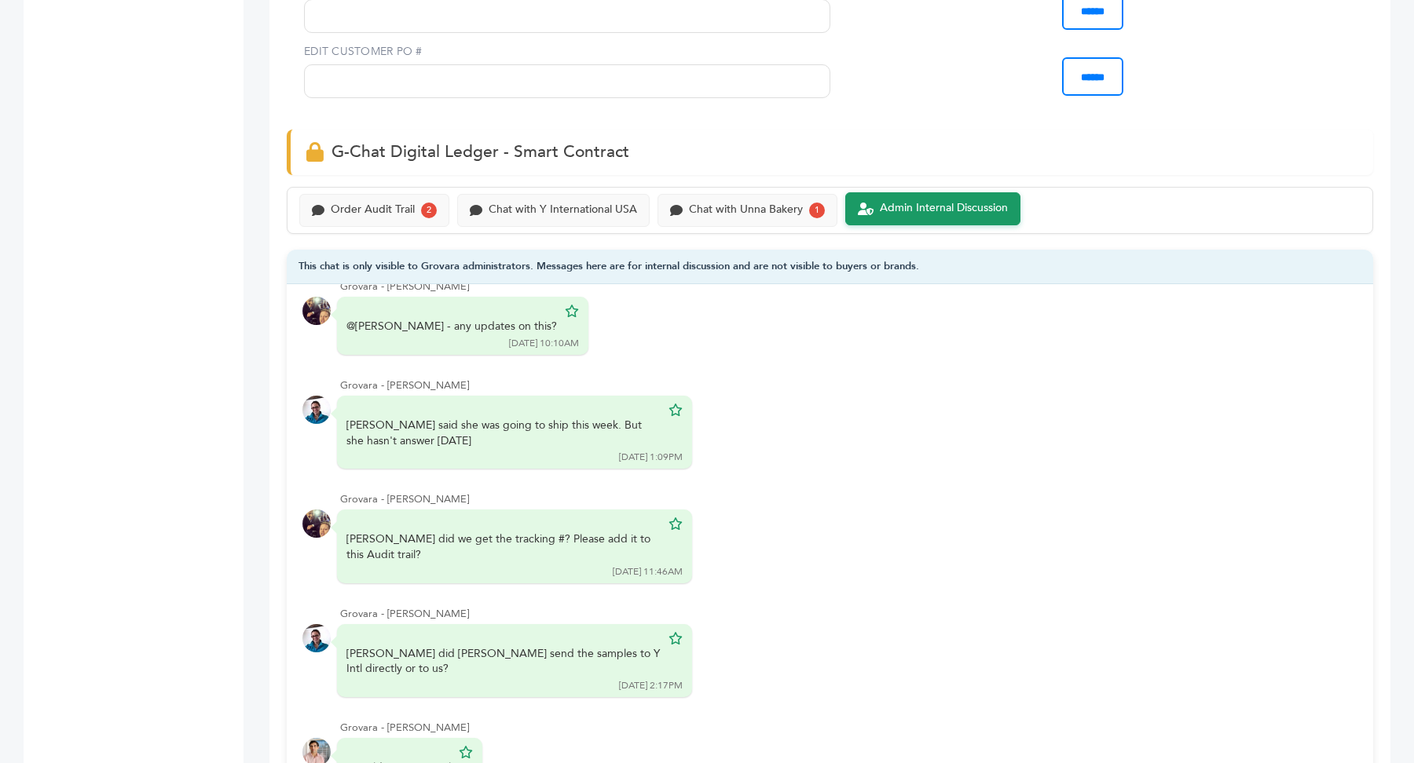
click at [780, 207] on div "Chat with Unna Bakery" at bounding box center [746, 208] width 114 height 13
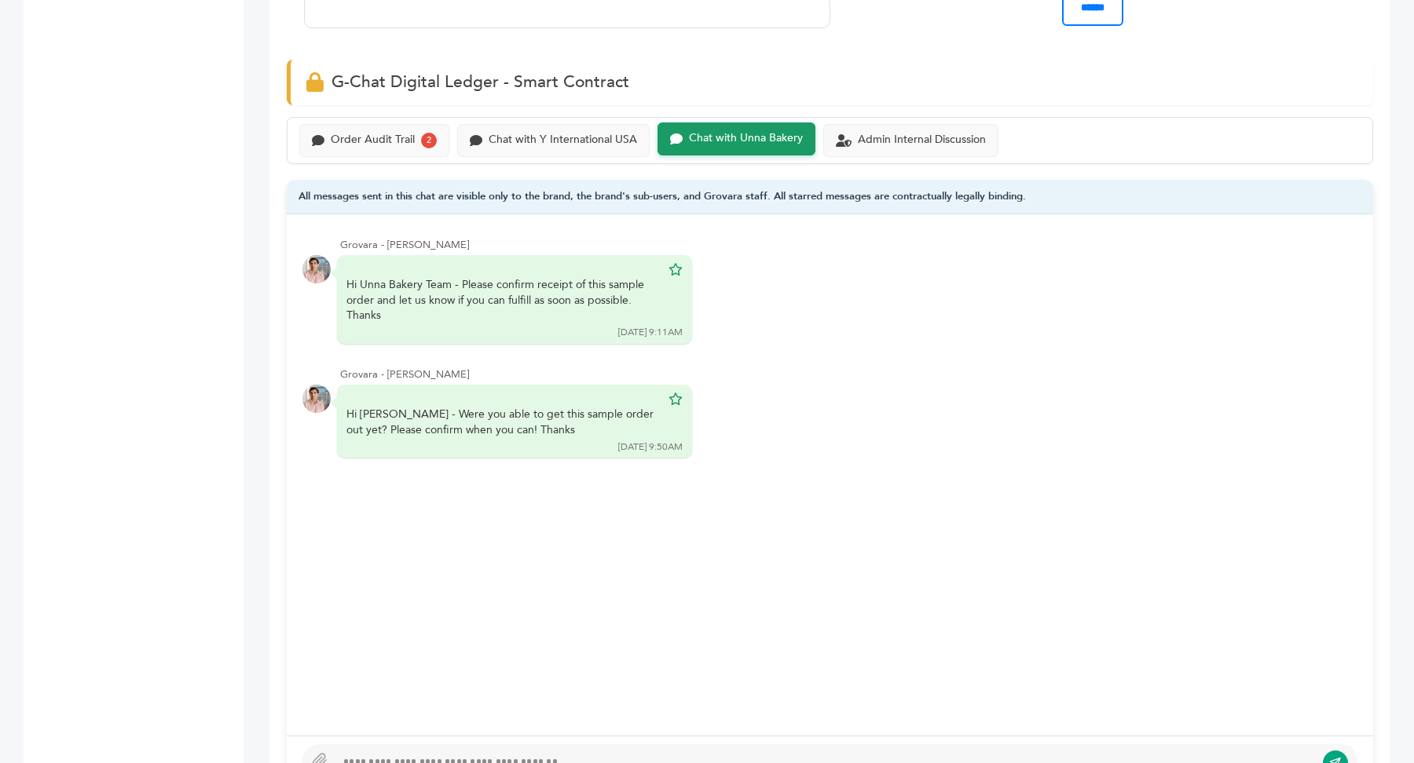
scroll to position [1038, 0]
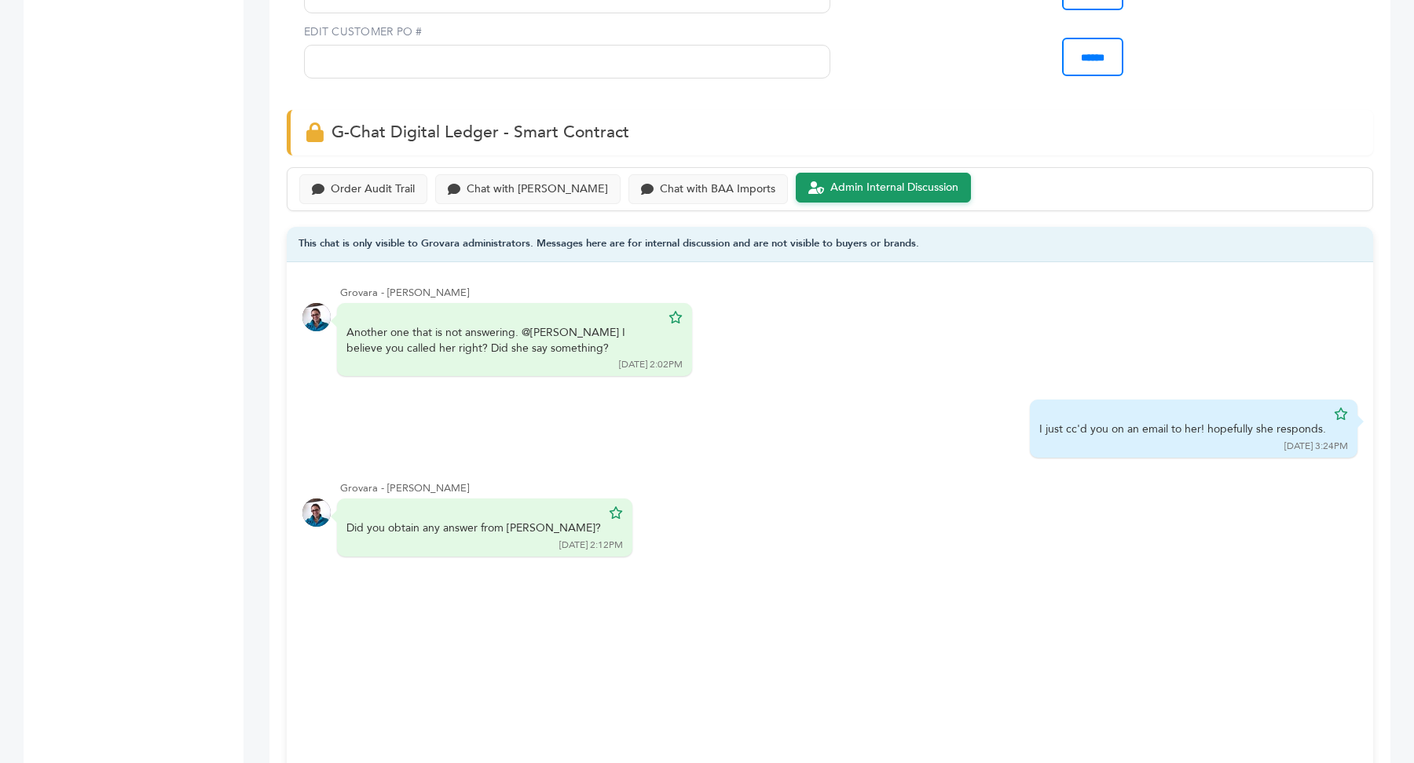
scroll to position [1310, 0]
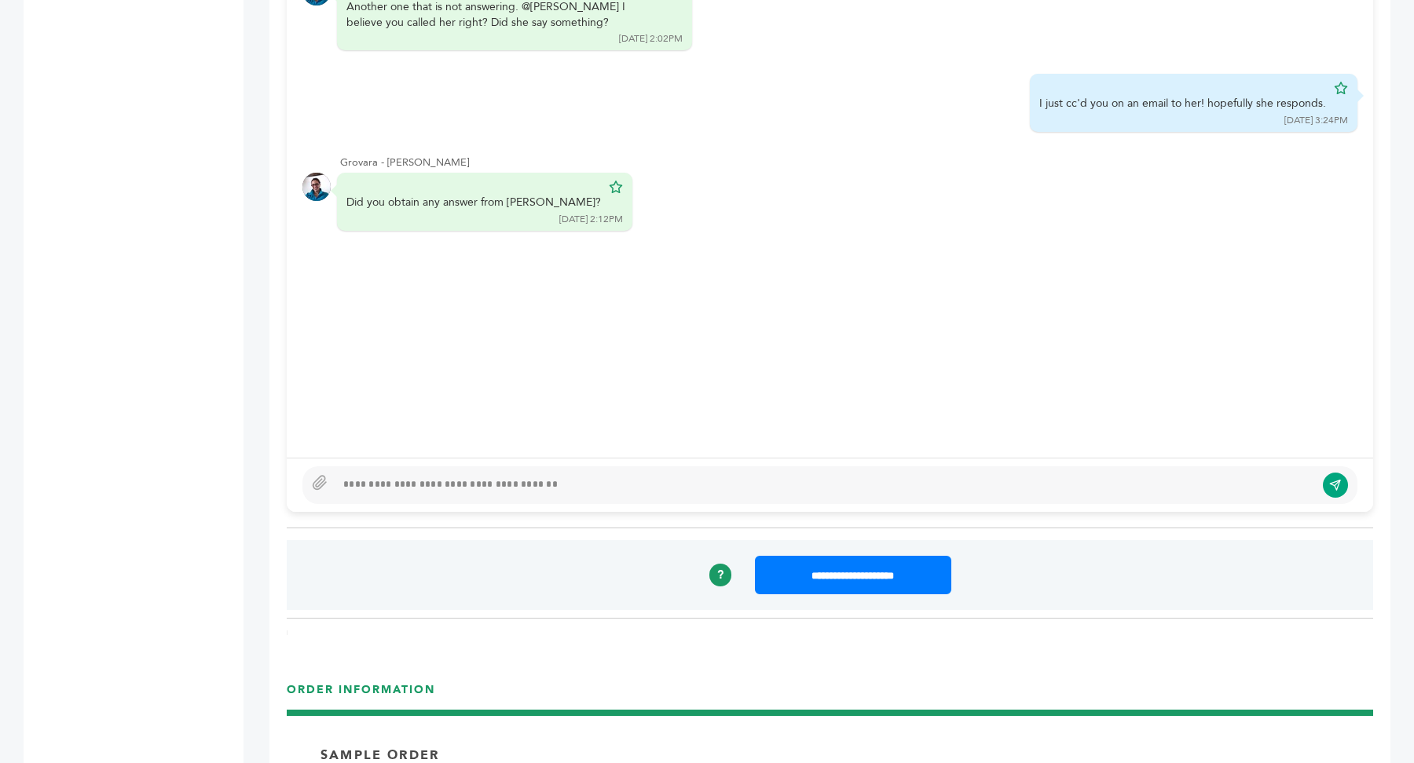
click at [564, 489] on div at bounding box center [829, 486] width 1055 height 38
click at [528, 483] on div "*" at bounding box center [824, 485] width 979 height 19
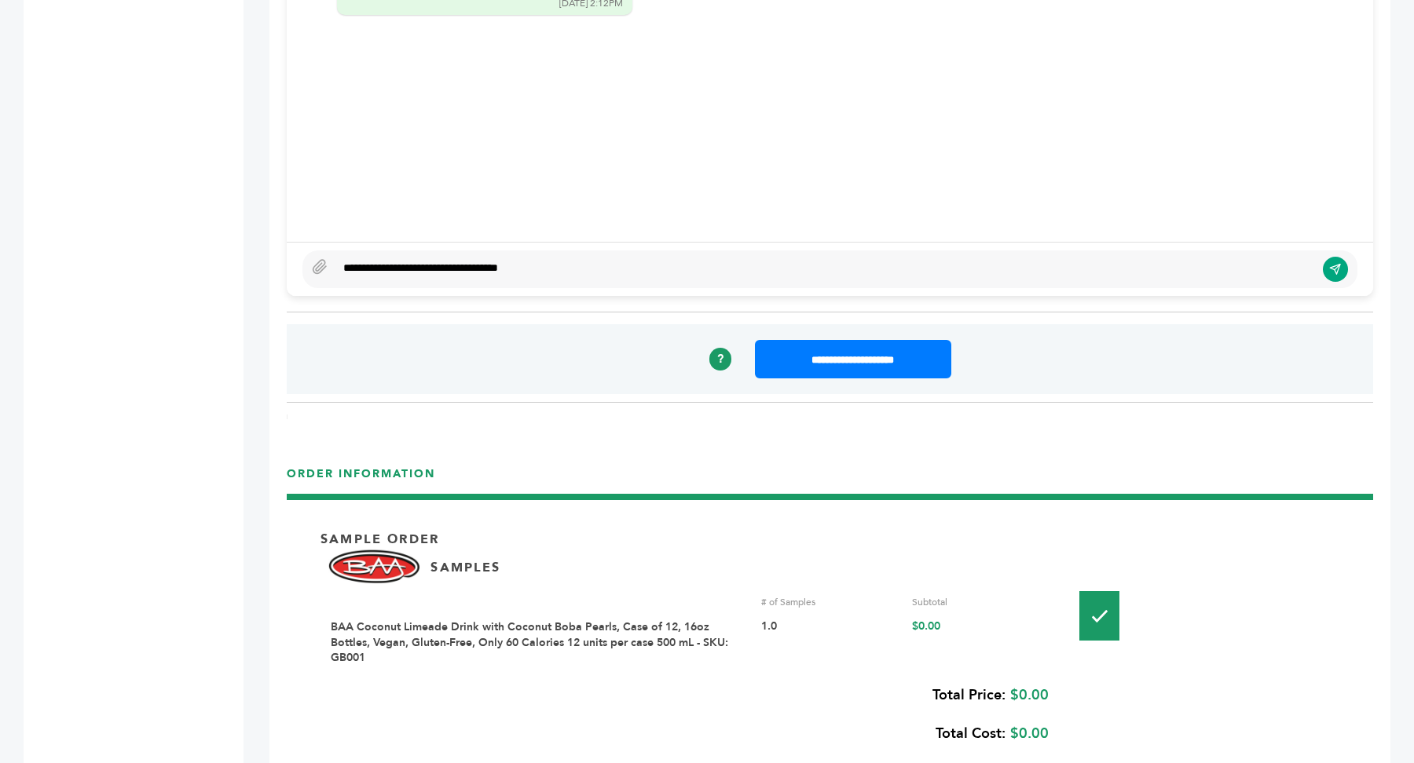
scroll to position [1589, 0]
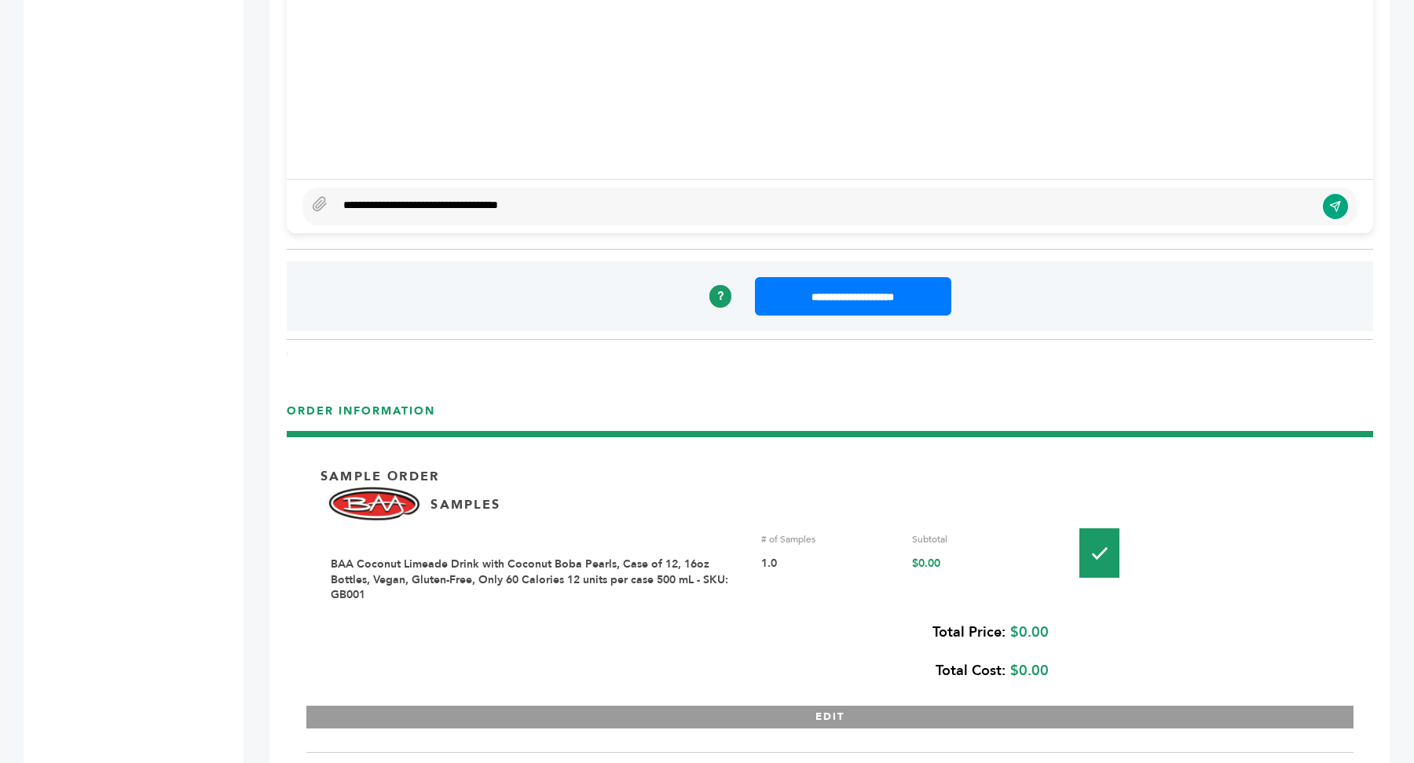
click at [601, 197] on div "**********" at bounding box center [824, 206] width 979 height 19
type textarea "**********"
click at [1333, 203] on icon "submit" at bounding box center [1335, 206] width 13 height 13
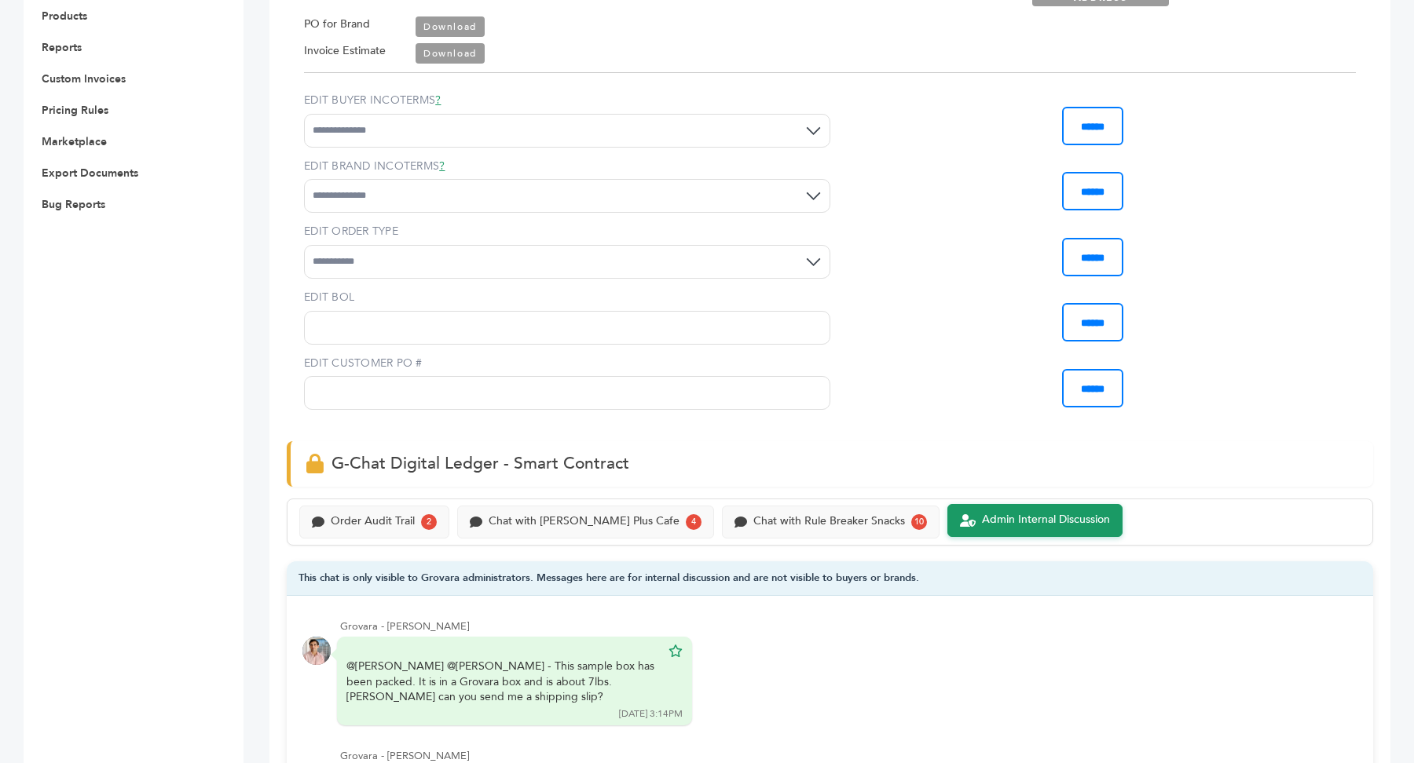
scroll to position [1137, 0]
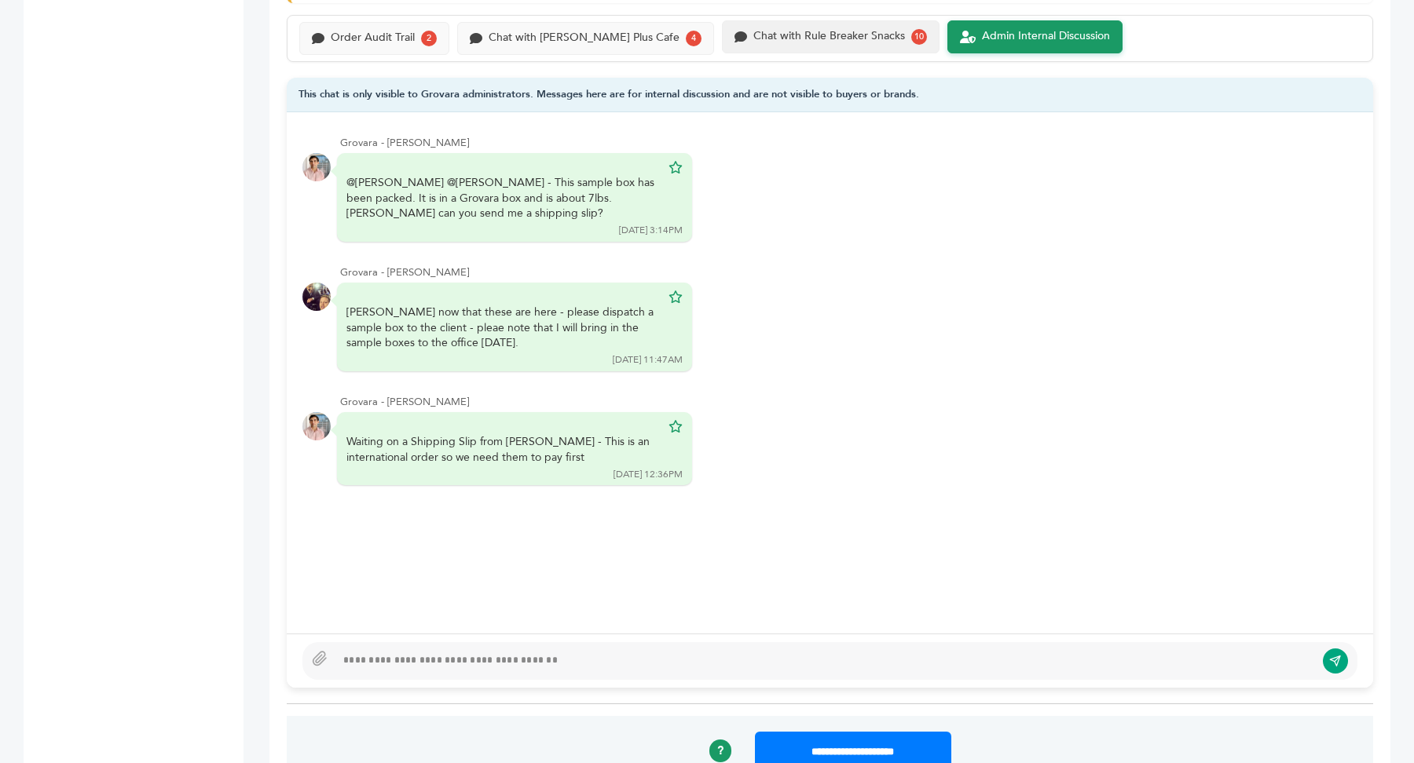
click at [806, 20] on div "Chat with Rule Breaker Snacks 10" at bounding box center [831, 36] width 218 height 33
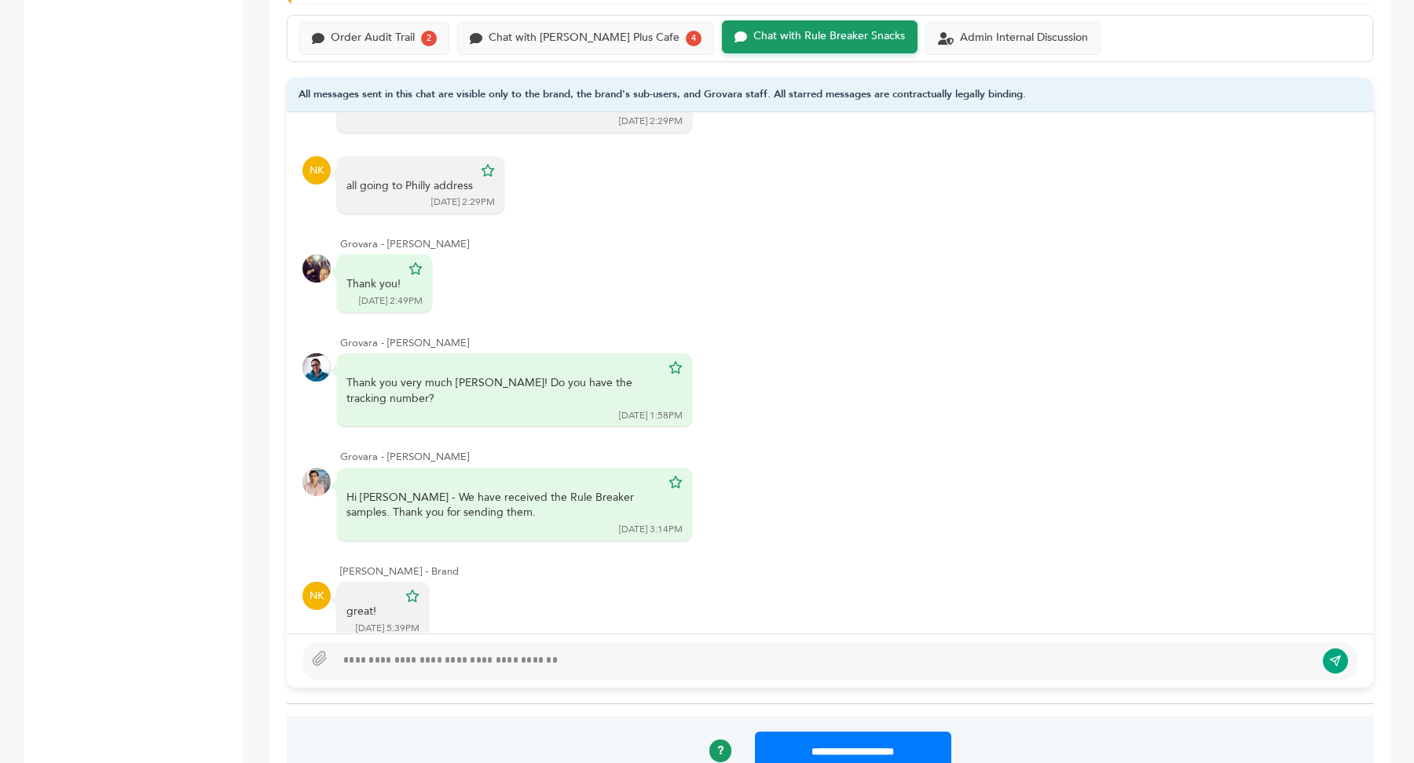
scroll to position [1141, 0]
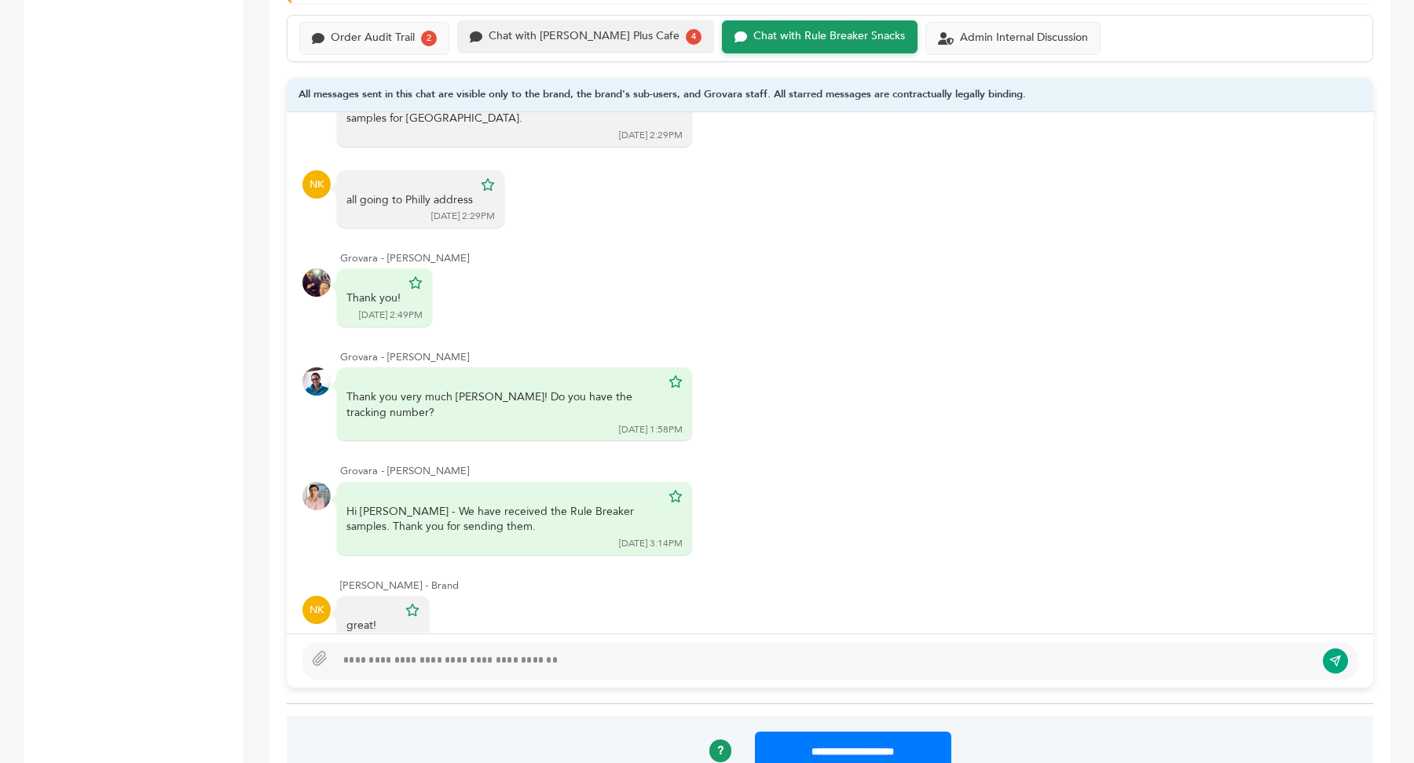
click at [594, 30] on div "Chat with [PERSON_NAME] Plus Cafe" at bounding box center [584, 36] width 191 height 13
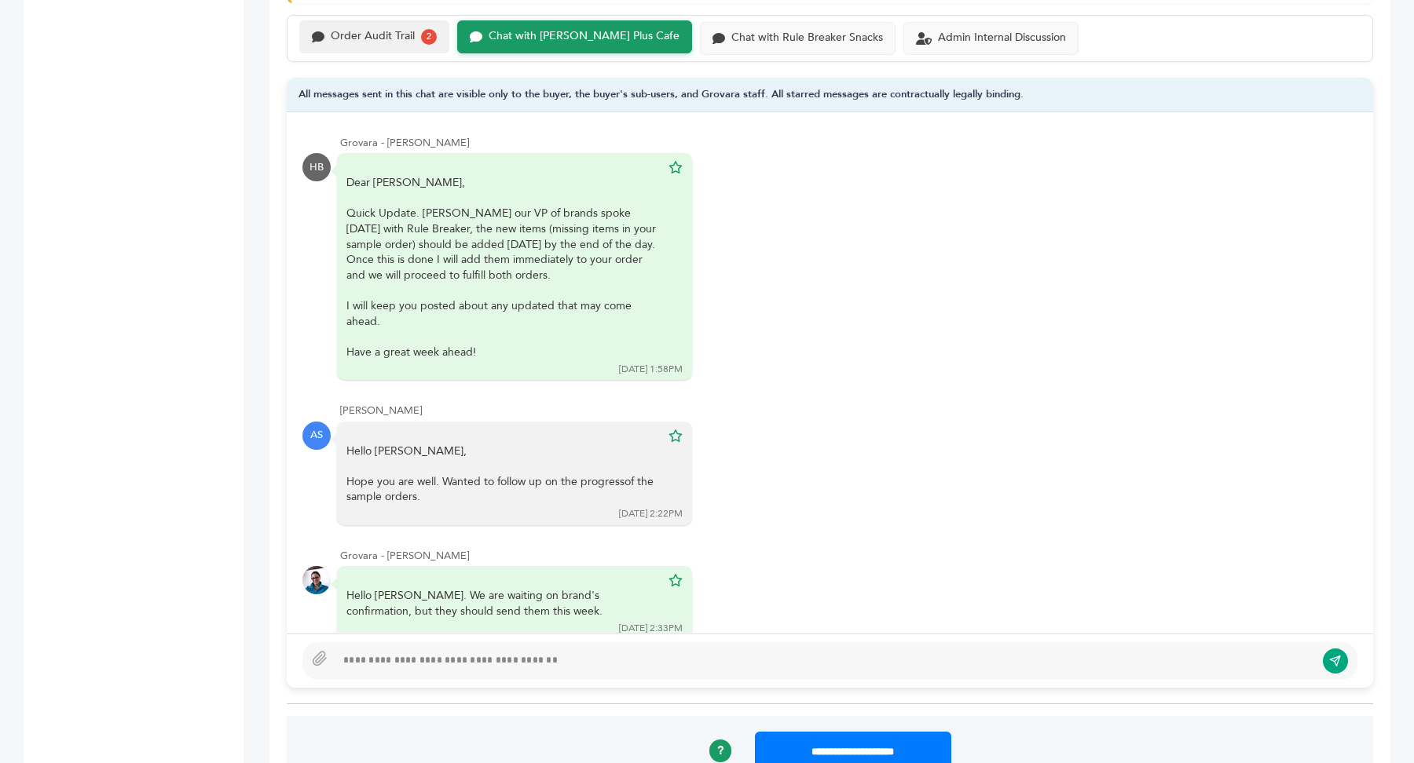
click at [389, 44] on div "Order Audit Trail 2" at bounding box center [374, 36] width 150 height 33
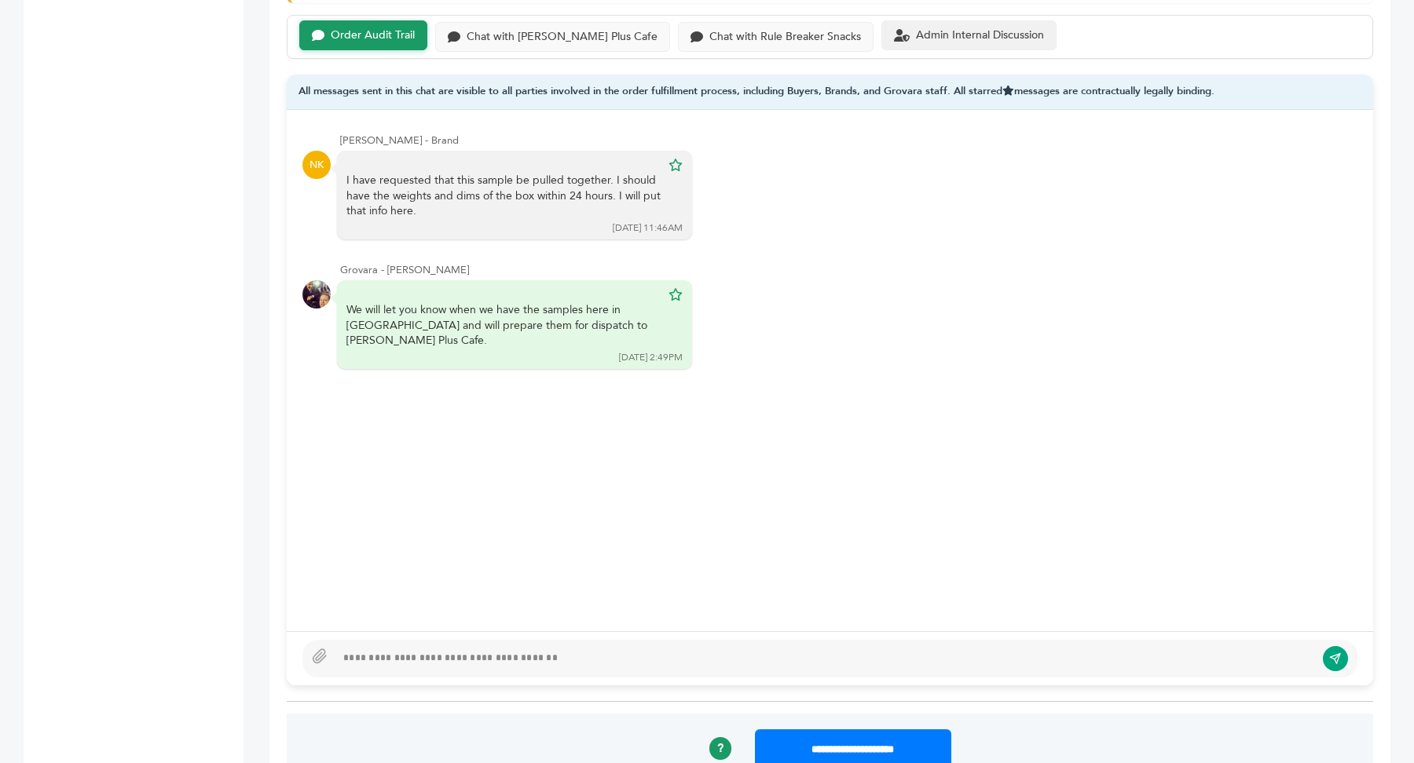
click at [927, 29] on div "Admin Internal Discussion" at bounding box center [980, 35] width 128 height 13
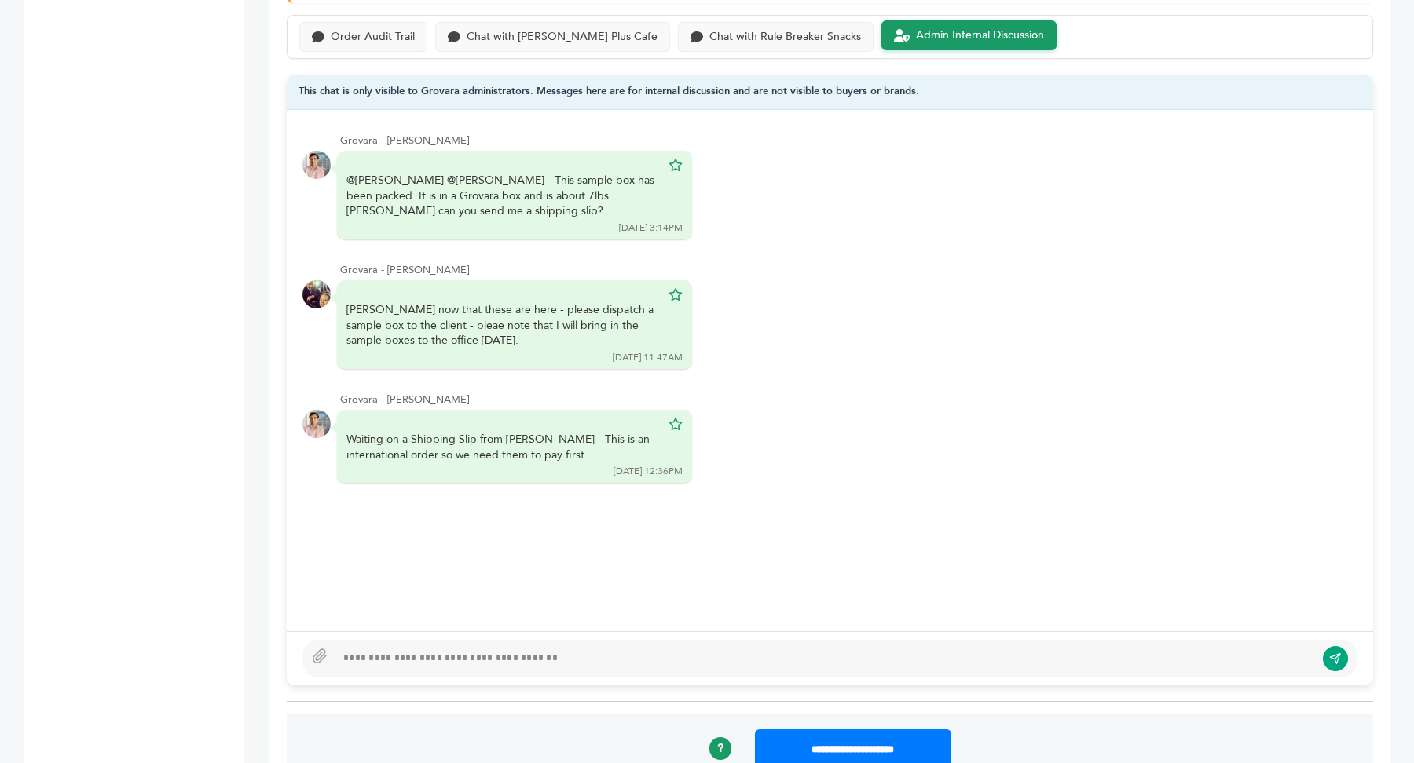
click at [528, 653] on div at bounding box center [824, 659] width 979 height 19
click at [760, 32] on div "Chat with Rule Breaker Snacks" at bounding box center [785, 35] width 152 height 13
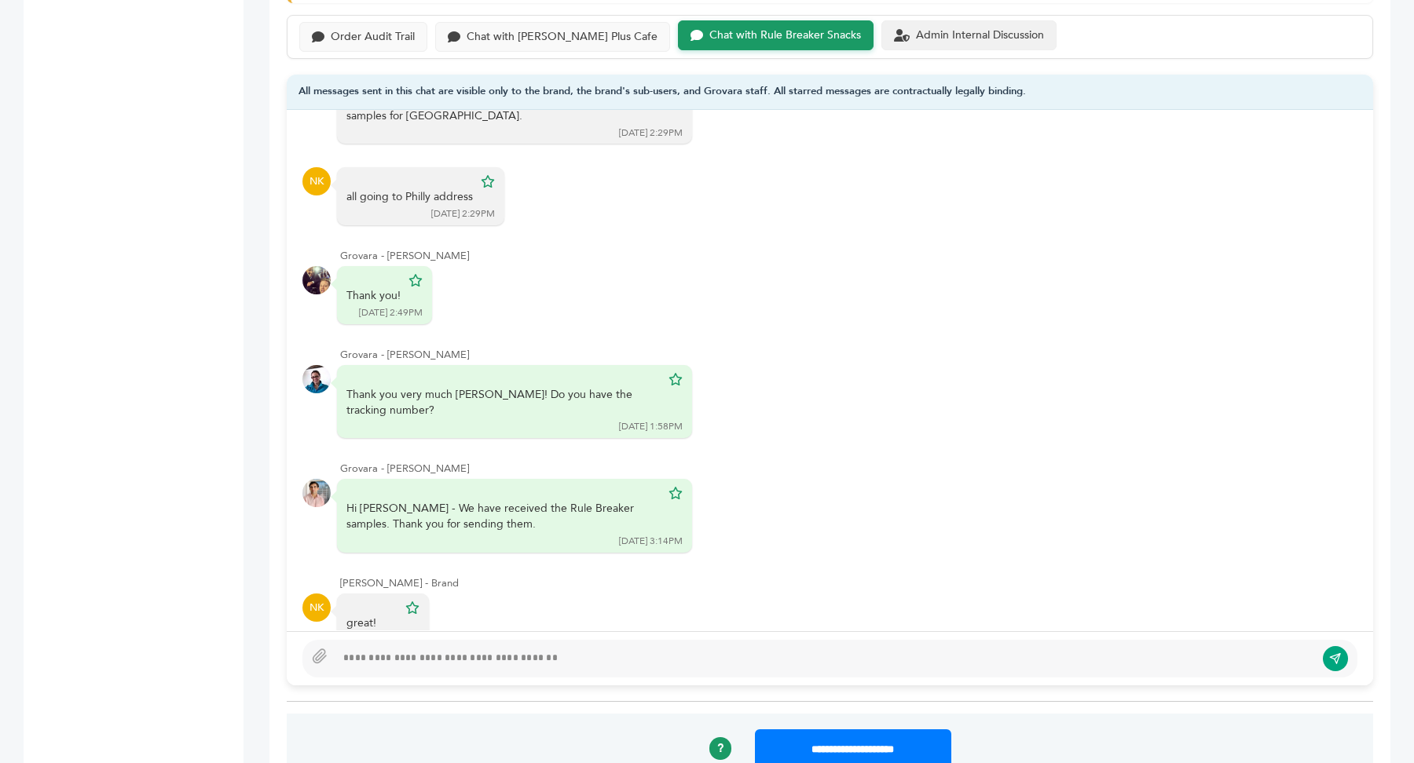
click at [936, 29] on div "Admin Internal Discussion" at bounding box center [980, 35] width 128 height 13
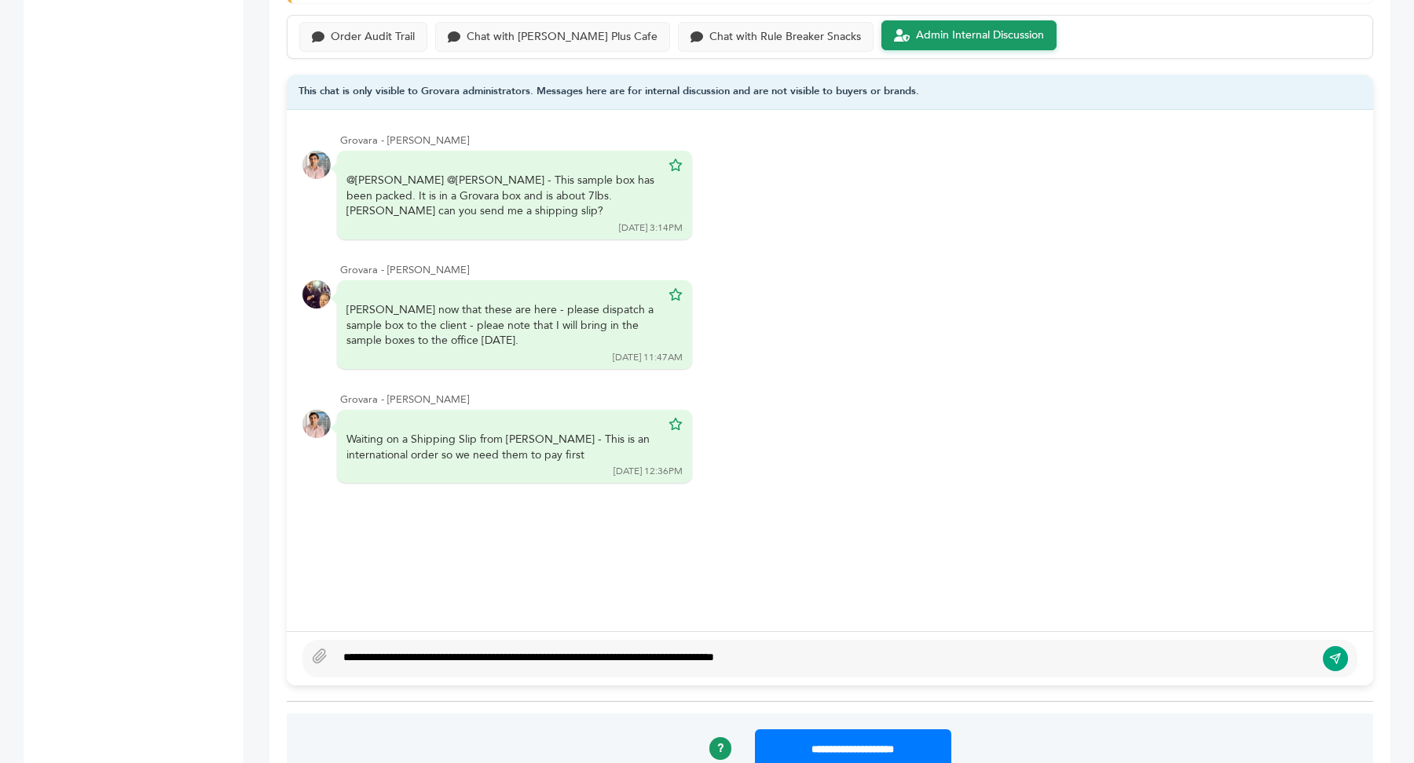
click at [899, 657] on div "**********" at bounding box center [824, 659] width 979 height 19
type textarea "**********"
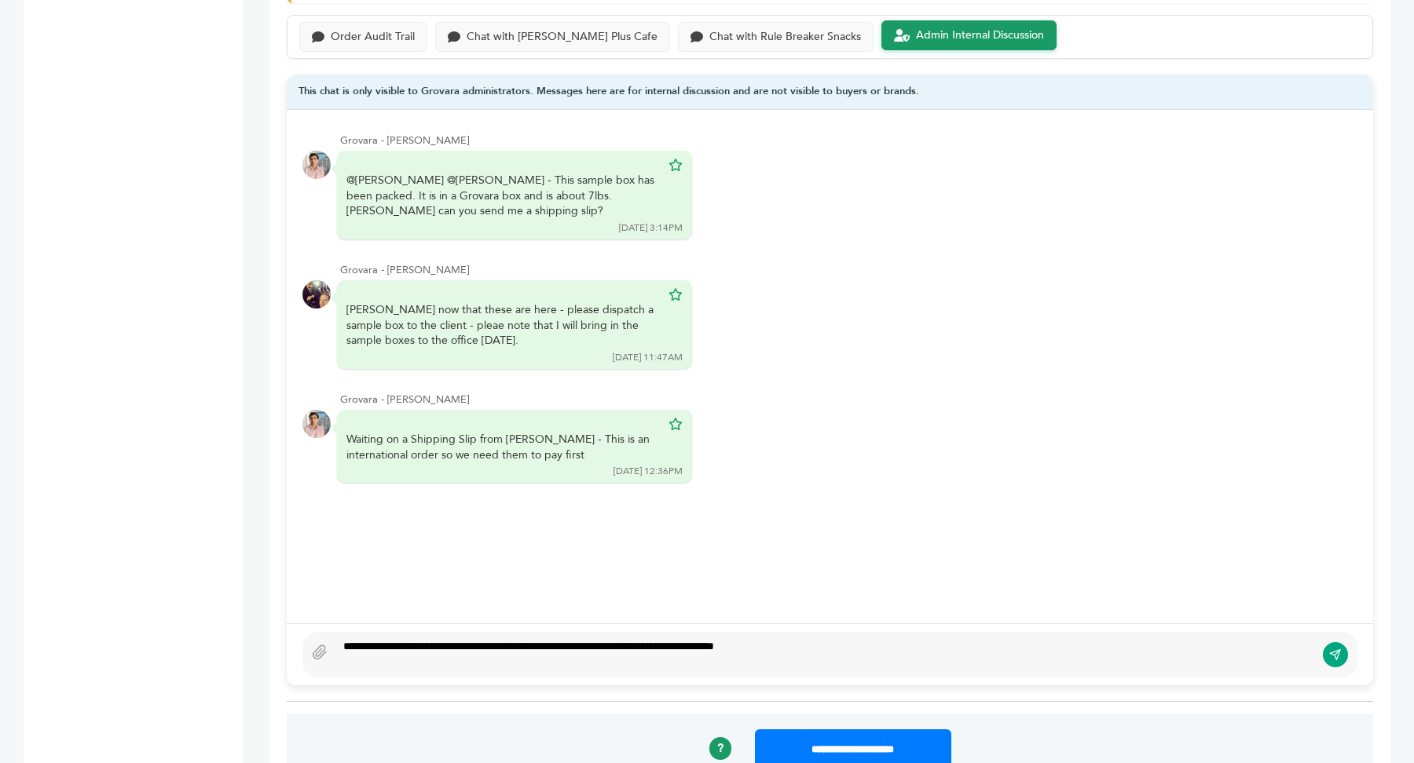
scroll to position [1126, 0]
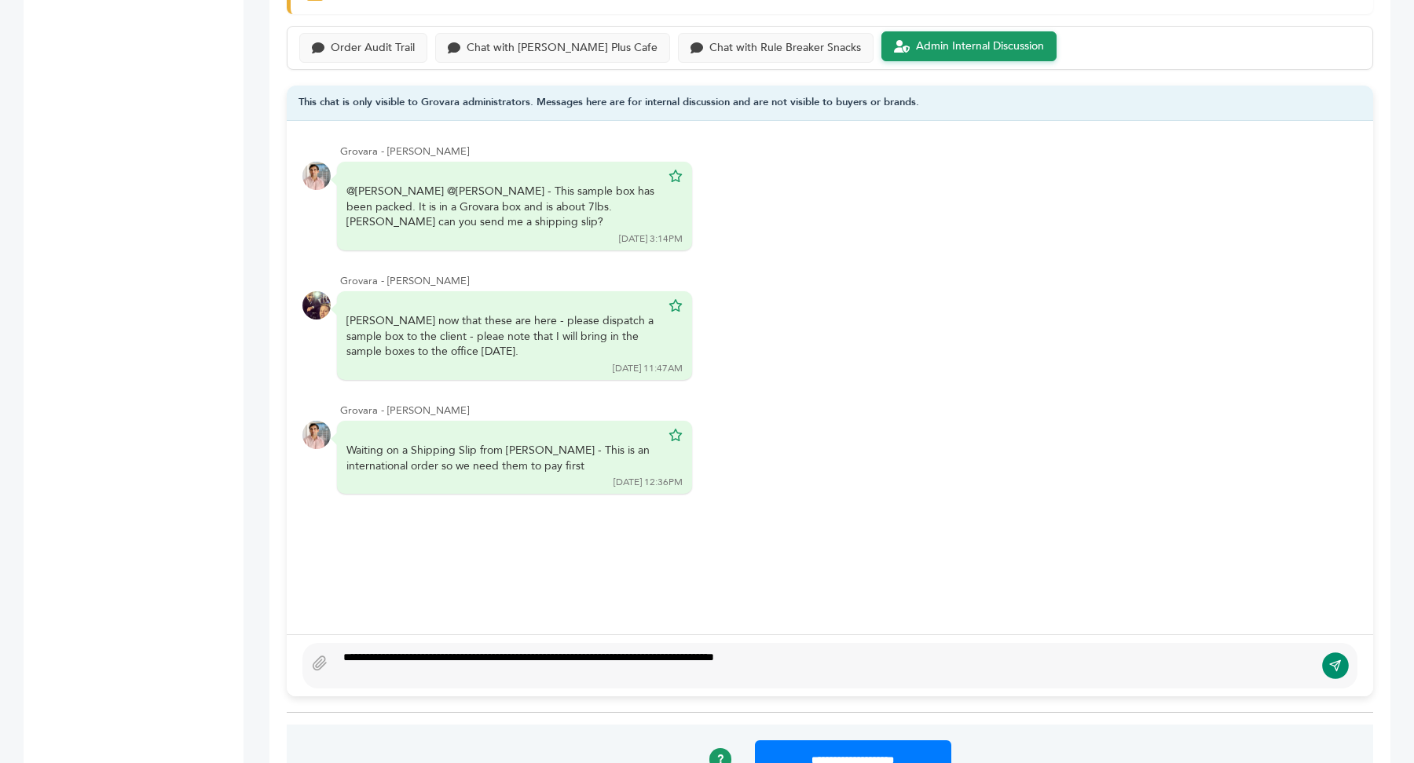
click at [1336, 661] on icon "submit" at bounding box center [1335, 666] width 13 height 13
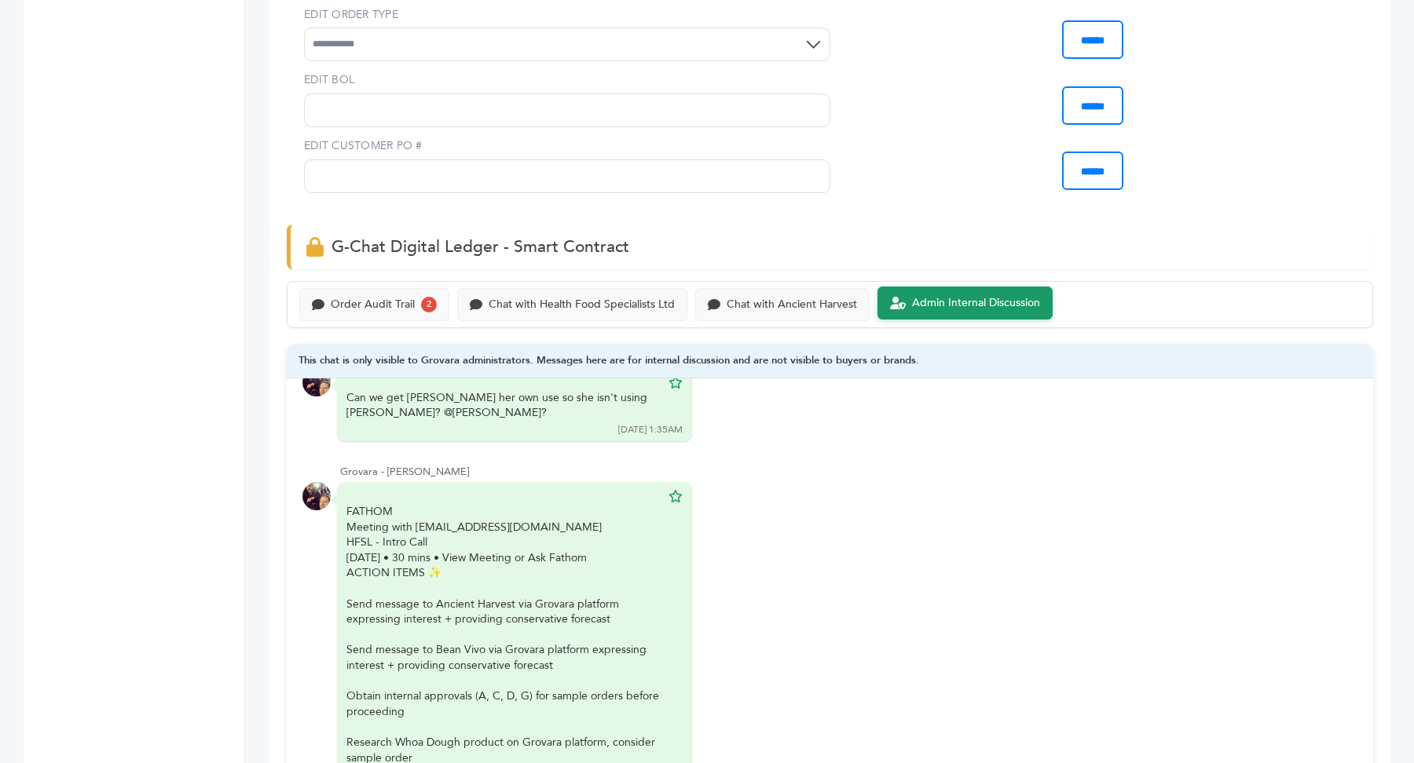
scroll to position [846, 0]
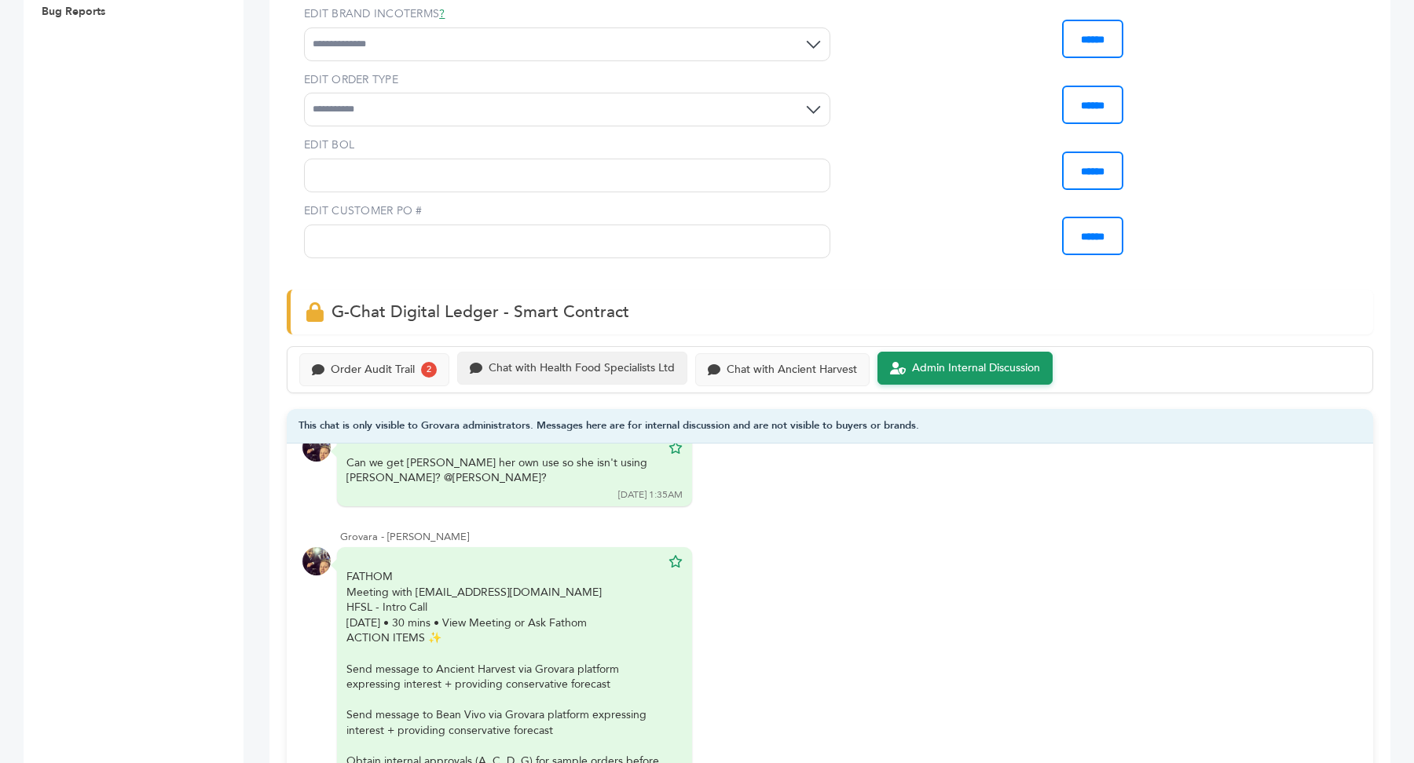
click at [603, 374] on div "Chat with Health Food Specialists Ltd" at bounding box center [572, 368] width 230 height 33
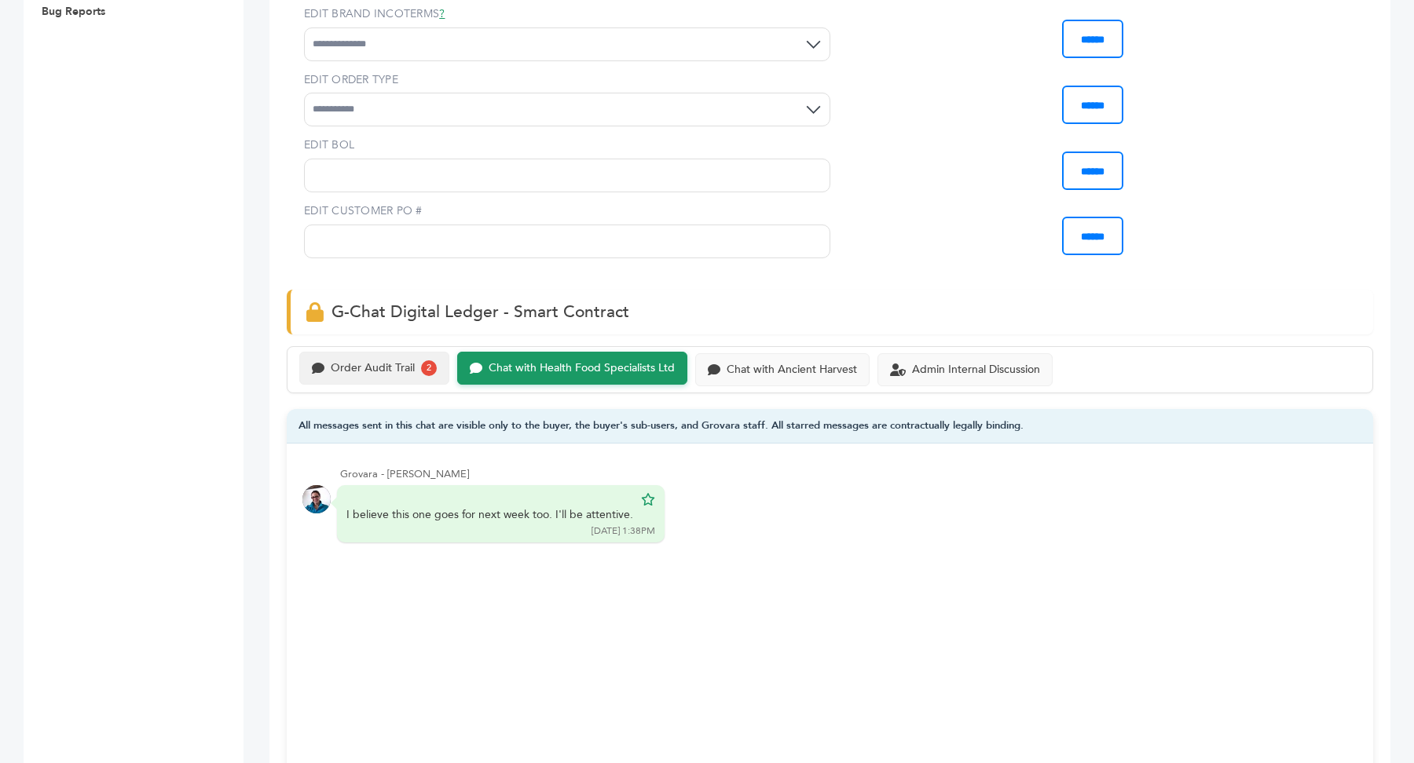
click at [398, 364] on div "Order Audit Trail" at bounding box center [373, 368] width 84 height 13
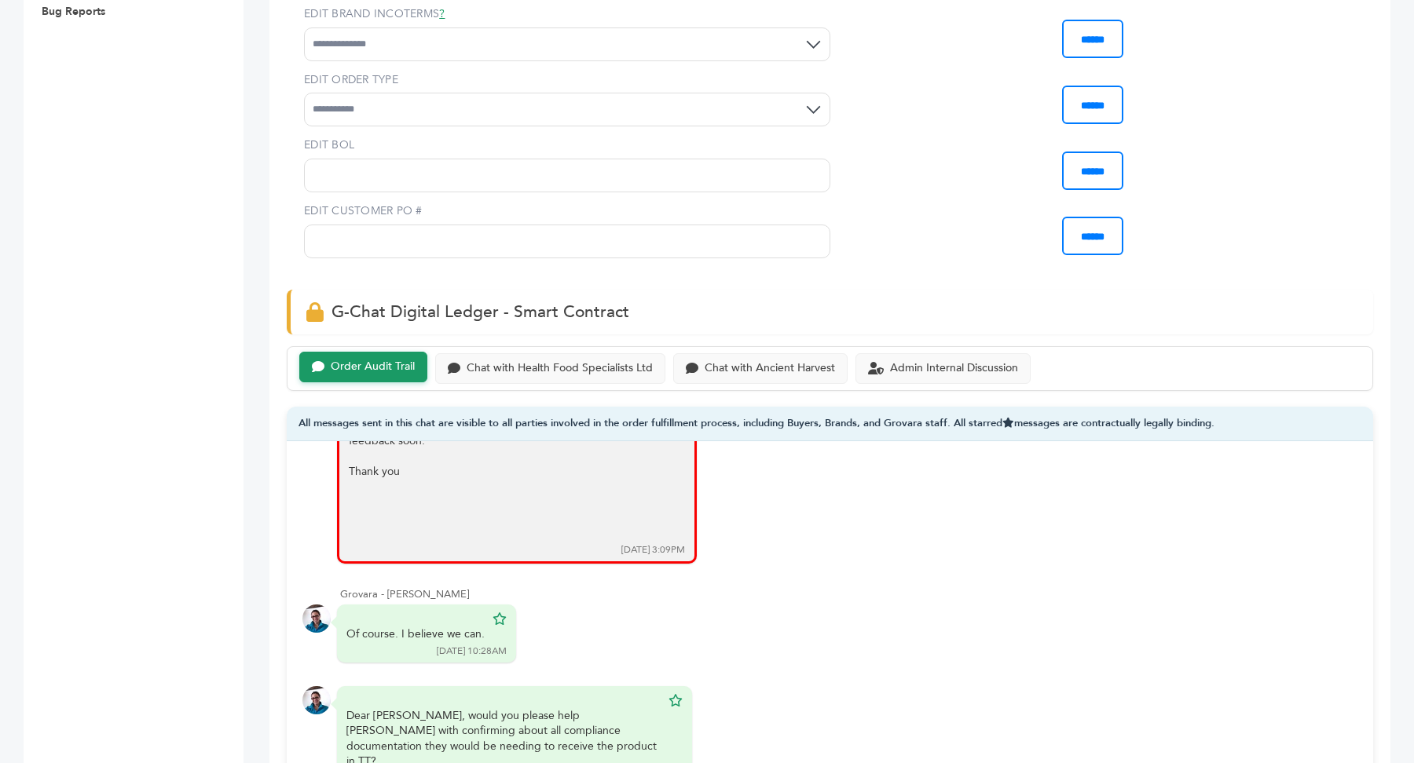
scroll to position [1895, 0]
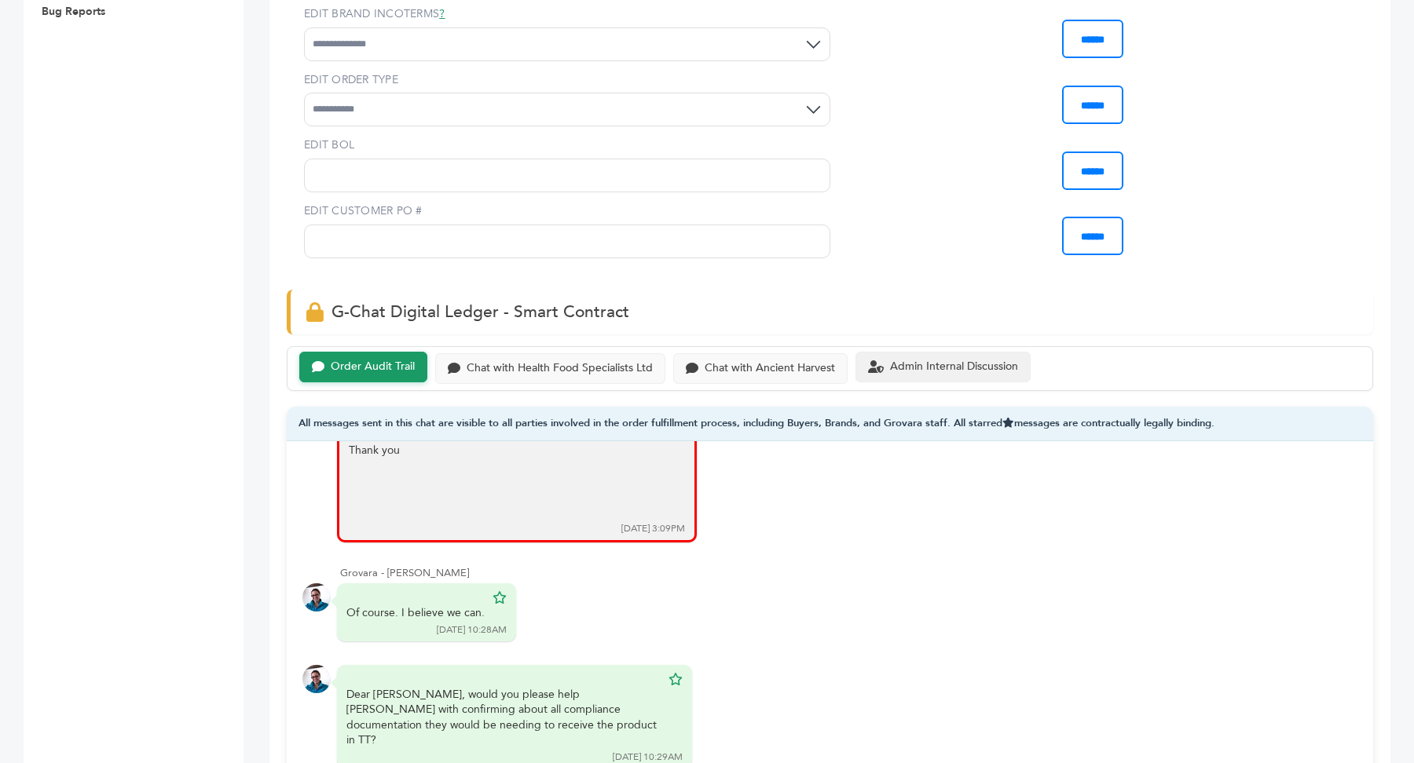
click at [992, 361] on div "Admin Internal Discussion" at bounding box center [954, 367] width 128 height 13
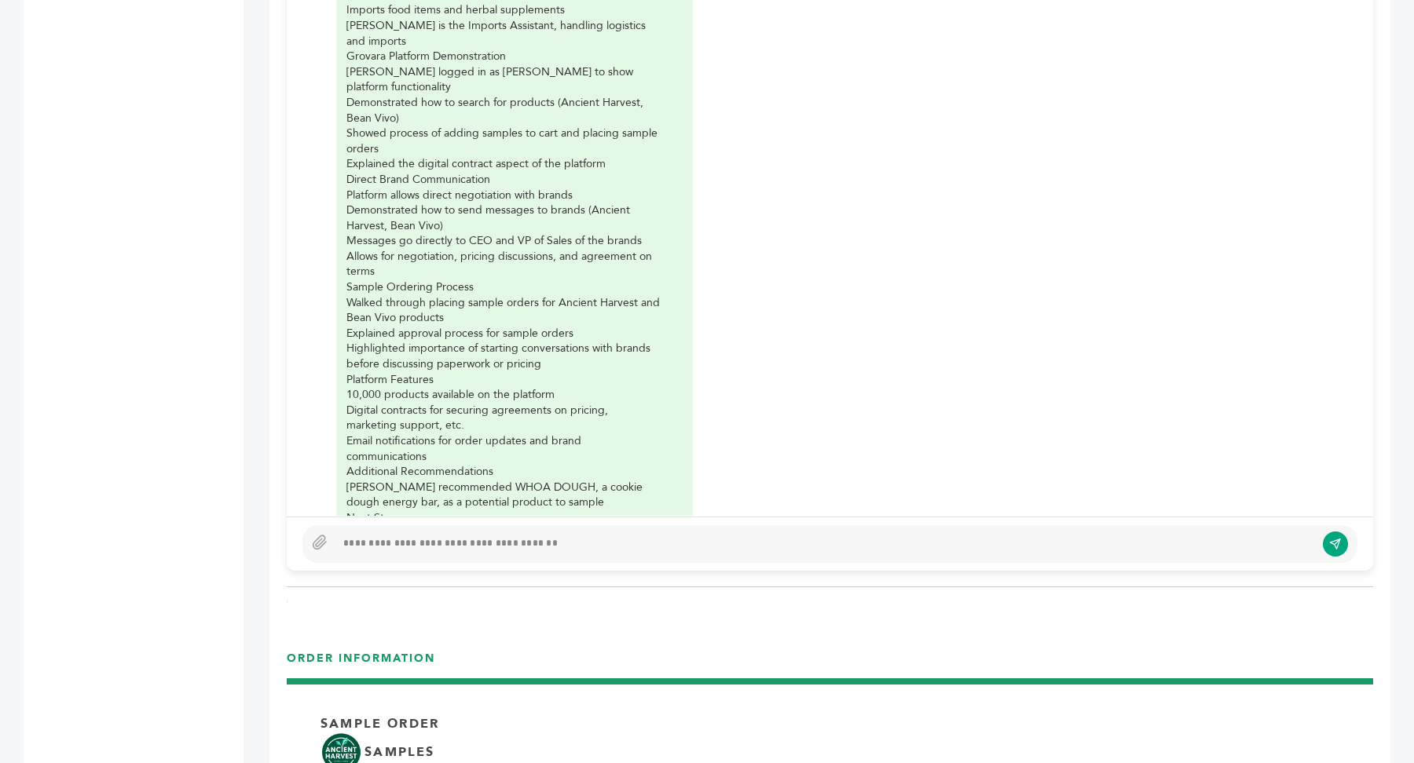
scroll to position [1067, 0]
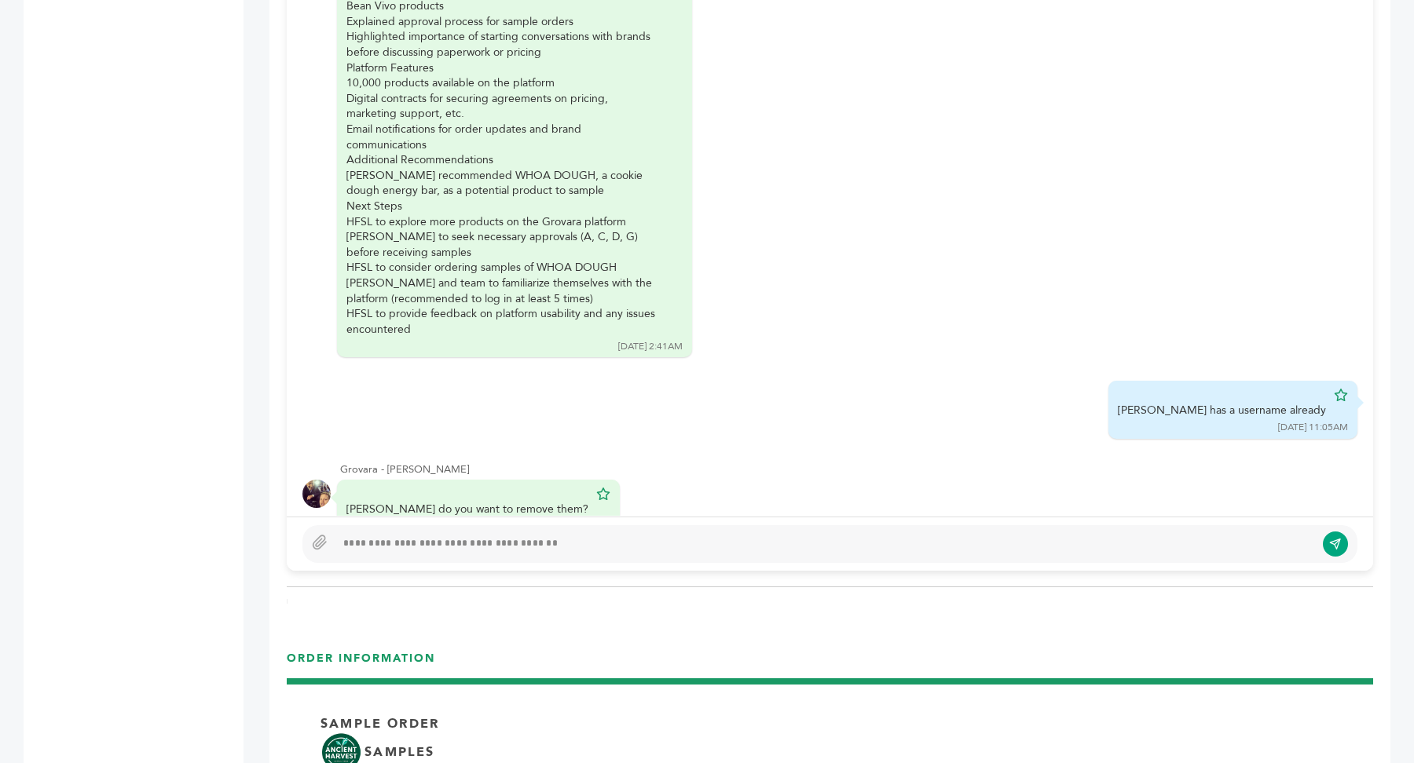
click at [524, 540] on div at bounding box center [824, 544] width 979 height 19
type textarea "**********"
click at [1334, 540] on icon "submit" at bounding box center [1335, 545] width 10 height 10
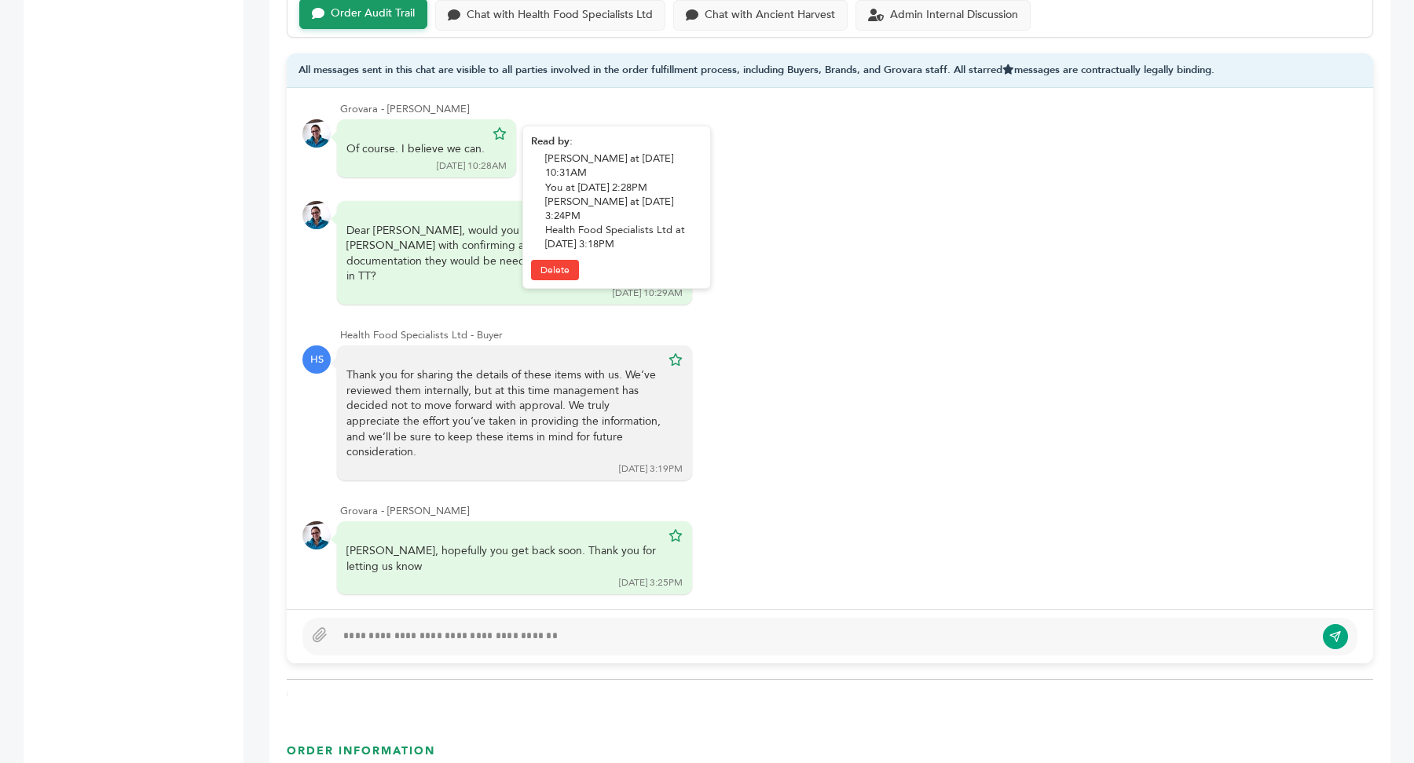
scroll to position [1224, 0]
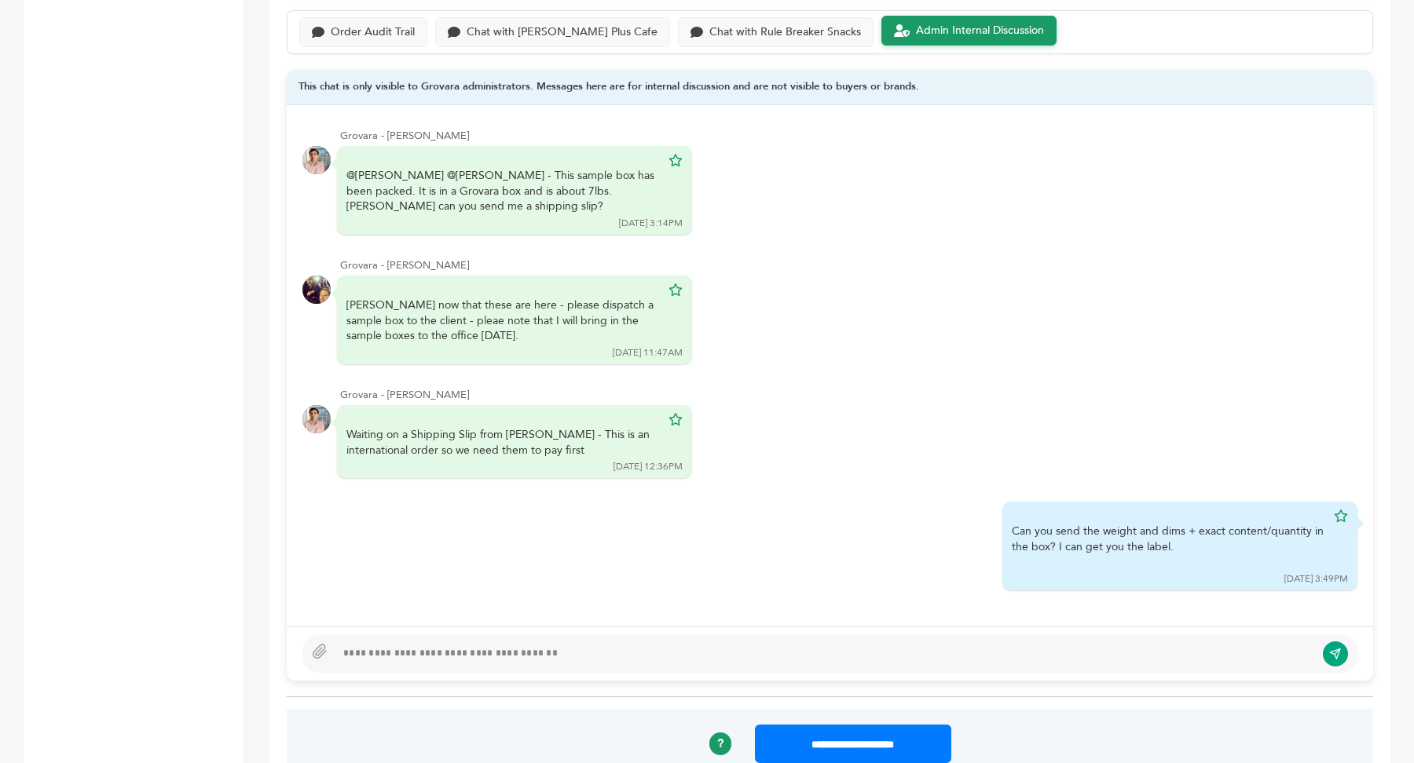
scroll to position [1141, 0]
click at [917, 646] on div at bounding box center [824, 655] width 979 height 19
click at [832, 547] on link "Delete" at bounding box center [840, 550] width 48 height 21
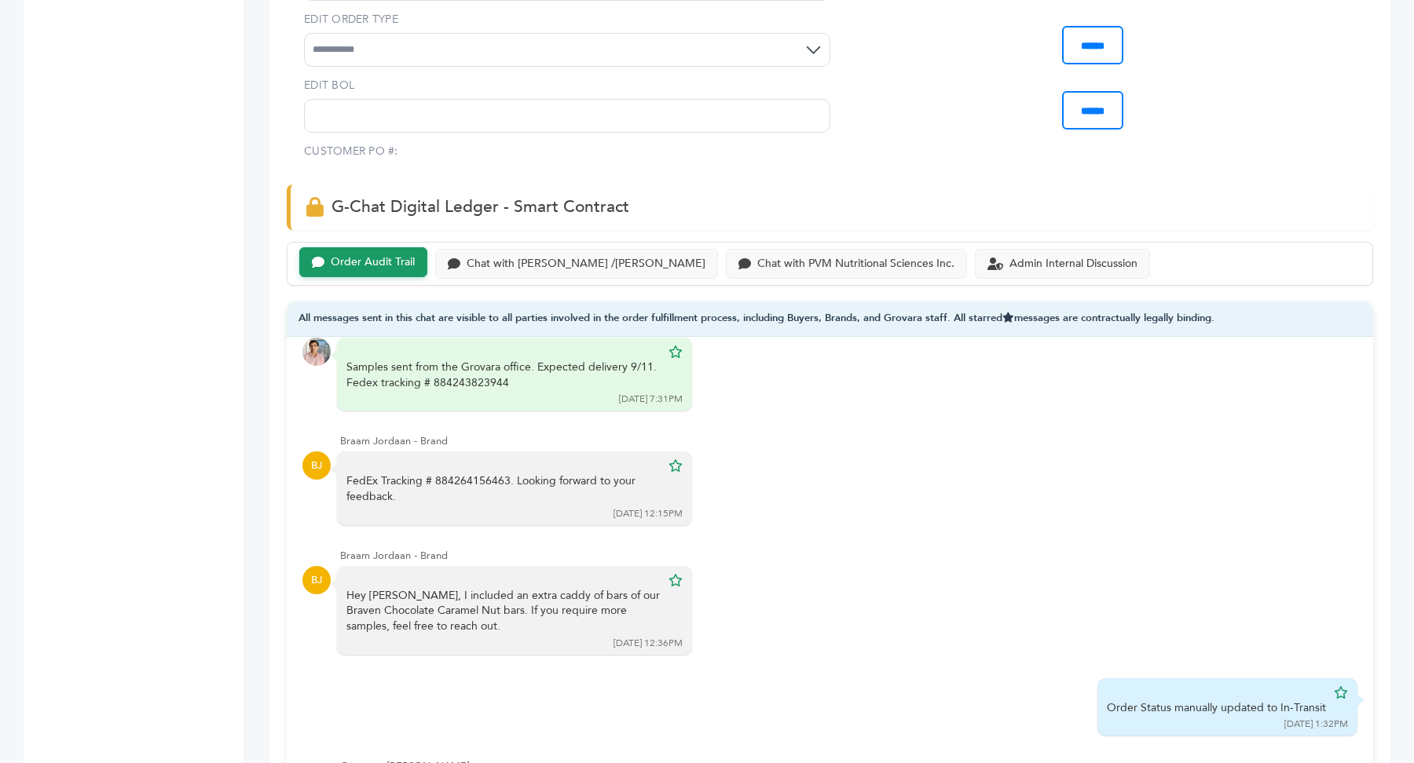
scroll to position [171, 0]
